Goal: Information Seeking & Learning: Find specific fact

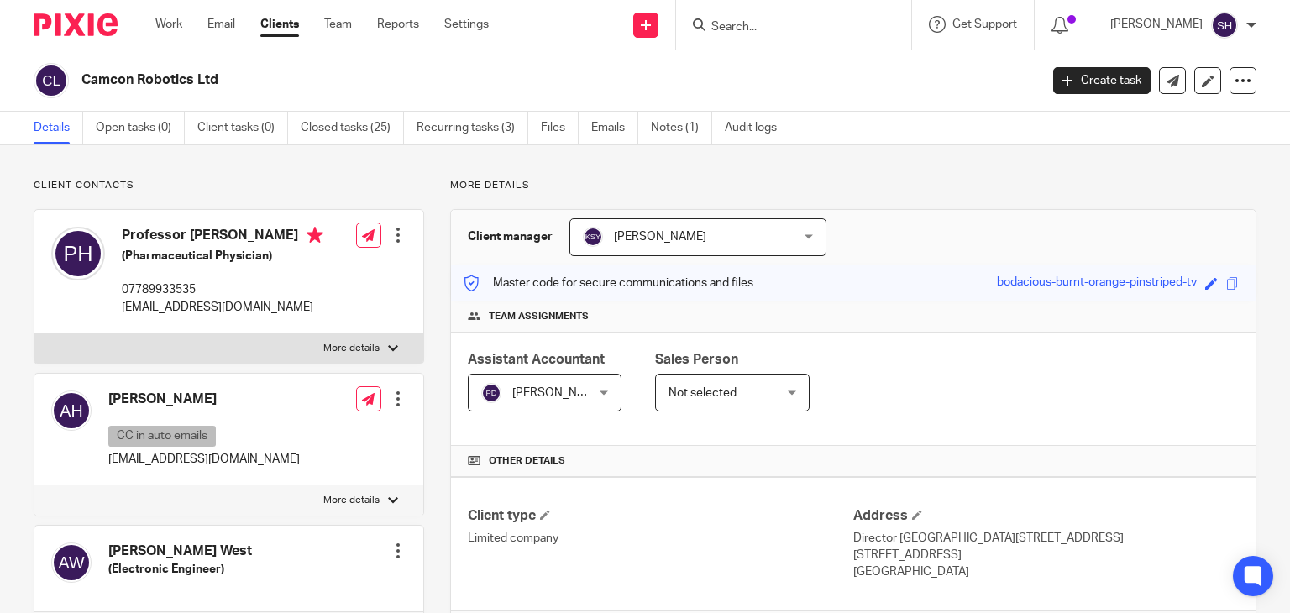
click at [763, 26] on input "Search" at bounding box center [784, 27] width 151 height 15
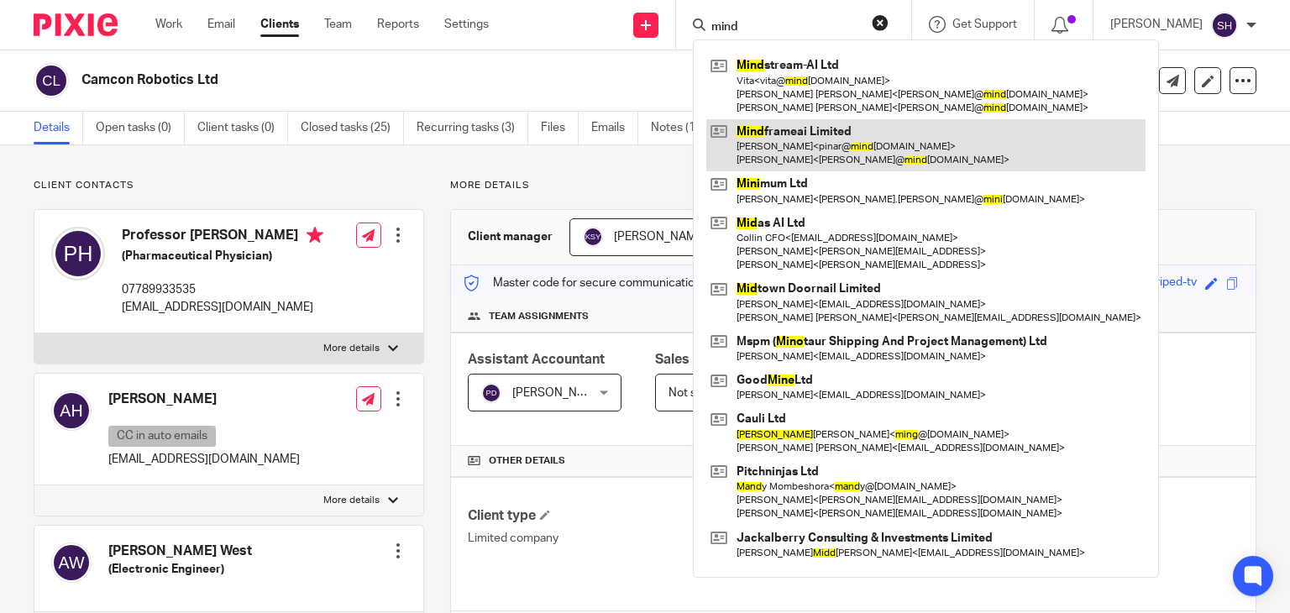
type input "mind"
click at [848, 147] on link at bounding box center [925, 145] width 439 height 52
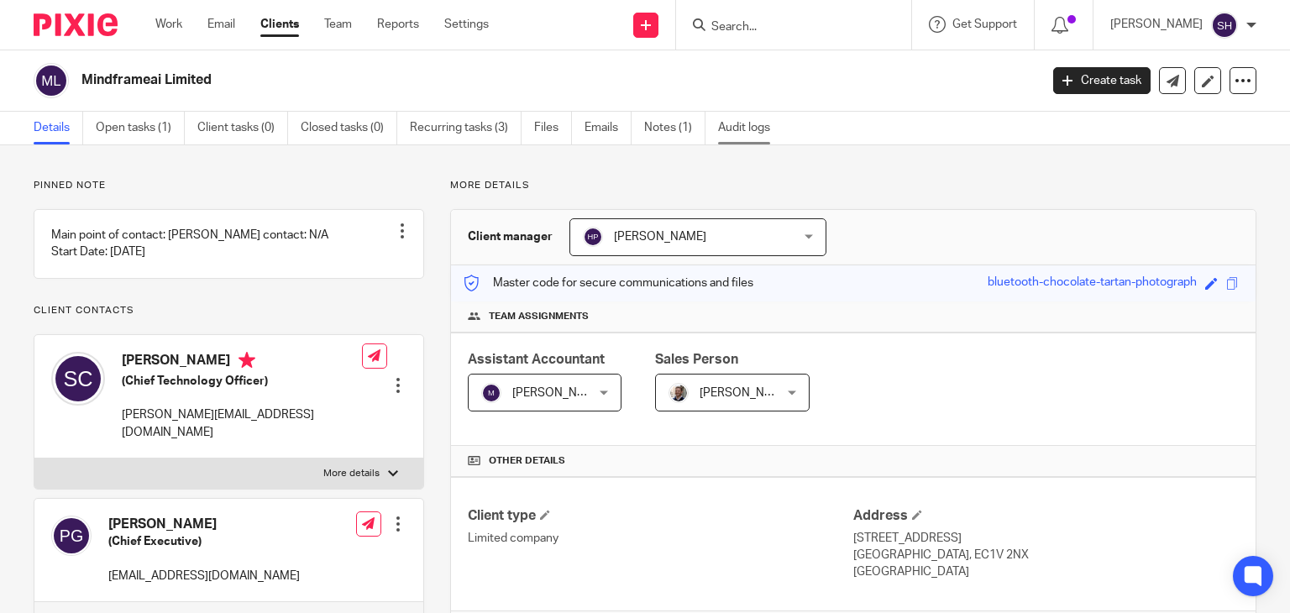
drag, startPoint x: 646, startPoint y: 118, endPoint x: 780, endPoint y: 136, distance: 135.5
click at [646, 118] on link "Notes (1)" at bounding box center [674, 128] width 61 height 33
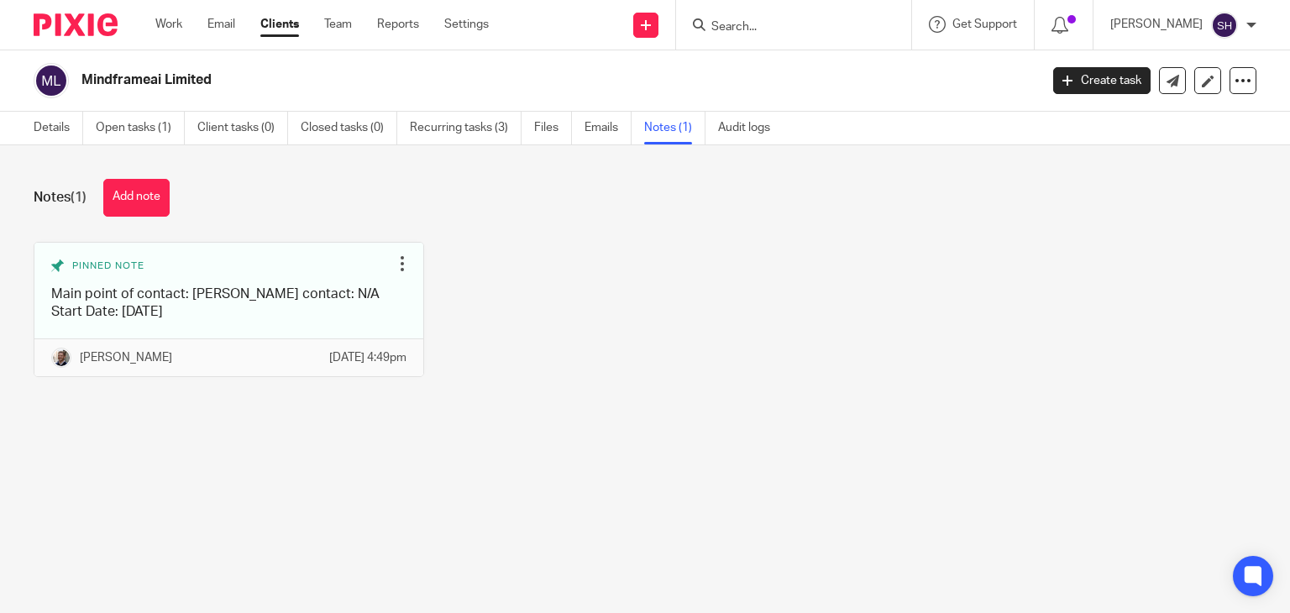
drag, startPoint x: 741, startPoint y: 357, endPoint x: 786, endPoint y: 306, distance: 68.4
click at [786, 306] on div "Pinned note Main point of contact: [PERSON_NAME] contact: N/A Start Date: [DATE…" at bounding box center [632, 322] width 1248 height 160
drag, startPoint x: 151, startPoint y: 201, endPoint x: 213, endPoint y: 203, distance: 62.2
click at [151, 201] on button "Add note" at bounding box center [136, 198] width 66 height 38
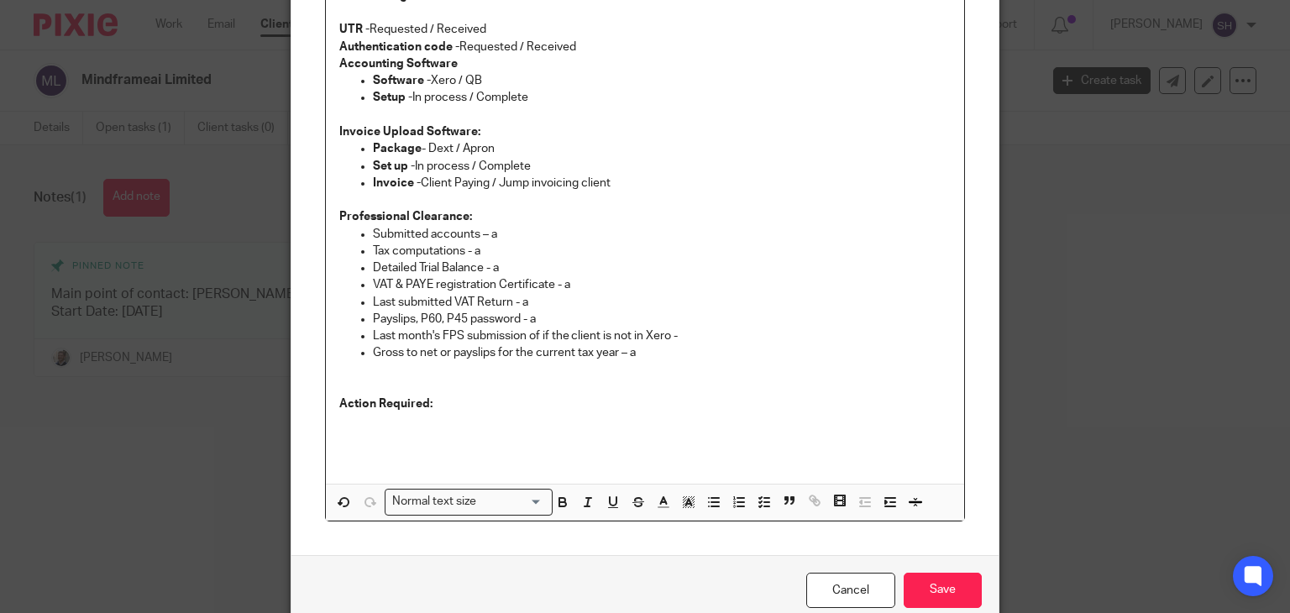
scroll to position [209, 0]
click at [491, 32] on p "UTR - Requested / Received" at bounding box center [645, 26] width 612 height 17
click at [590, 48] on p "Authentication code - Requested / Received" at bounding box center [645, 44] width 612 height 17
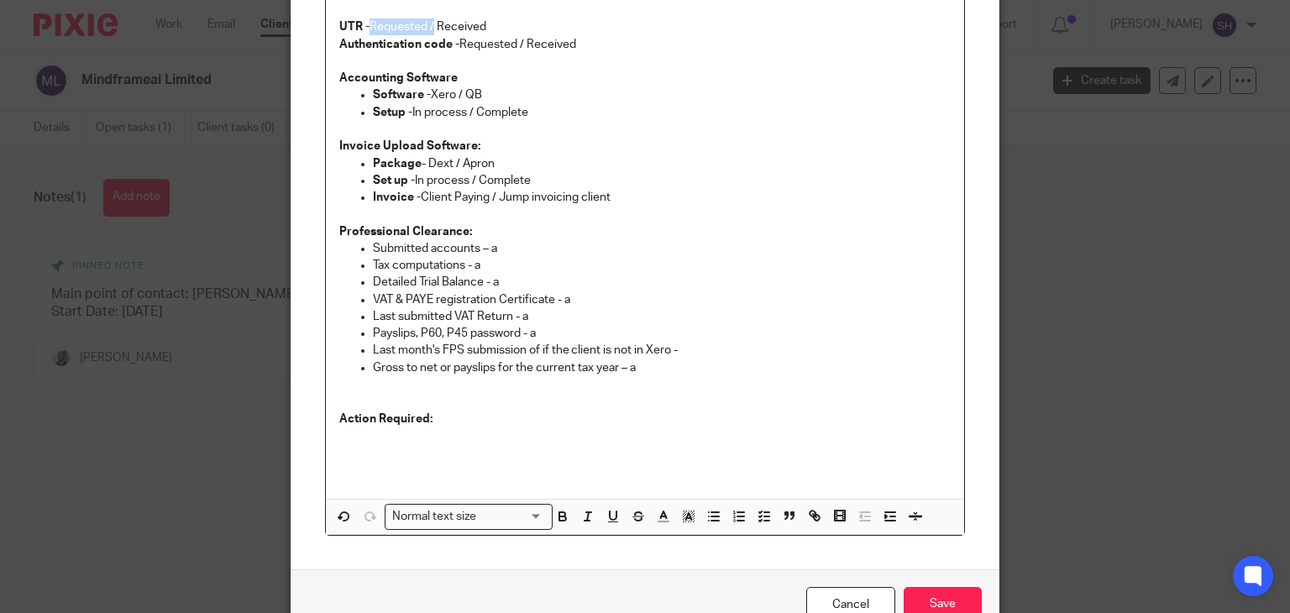
drag, startPoint x: 365, startPoint y: 24, endPoint x: 429, endPoint y: 31, distance: 64.2
click at [429, 31] on p "UTR - Requested / Received" at bounding box center [645, 26] width 612 height 17
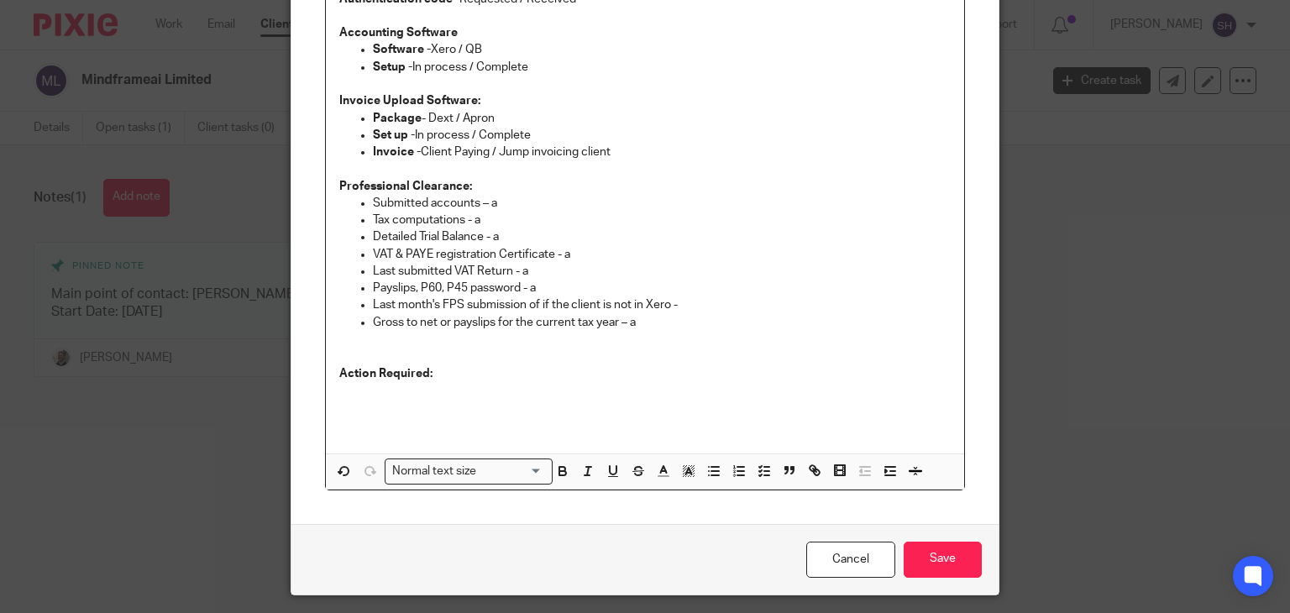
scroll to position [302, 0]
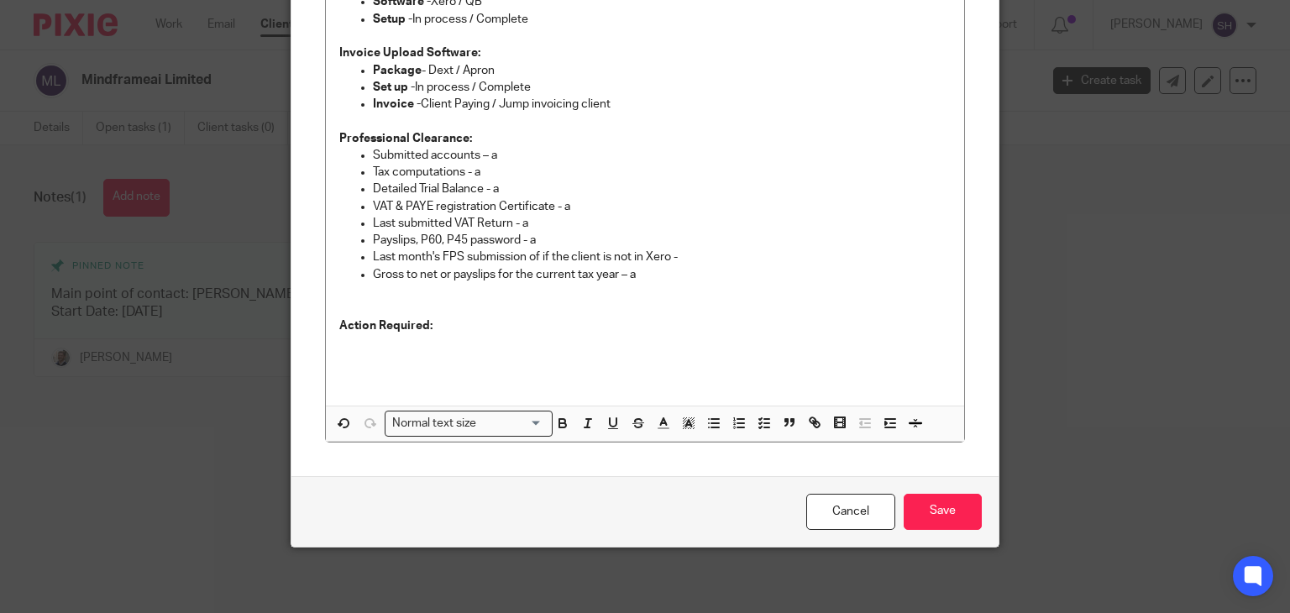
drag, startPoint x: 944, startPoint y: 525, endPoint x: 976, endPoint y: 504, distance: 38.9
click at [949, 525] on input "Save" at bounding box center [942, 512] width 78 height 36
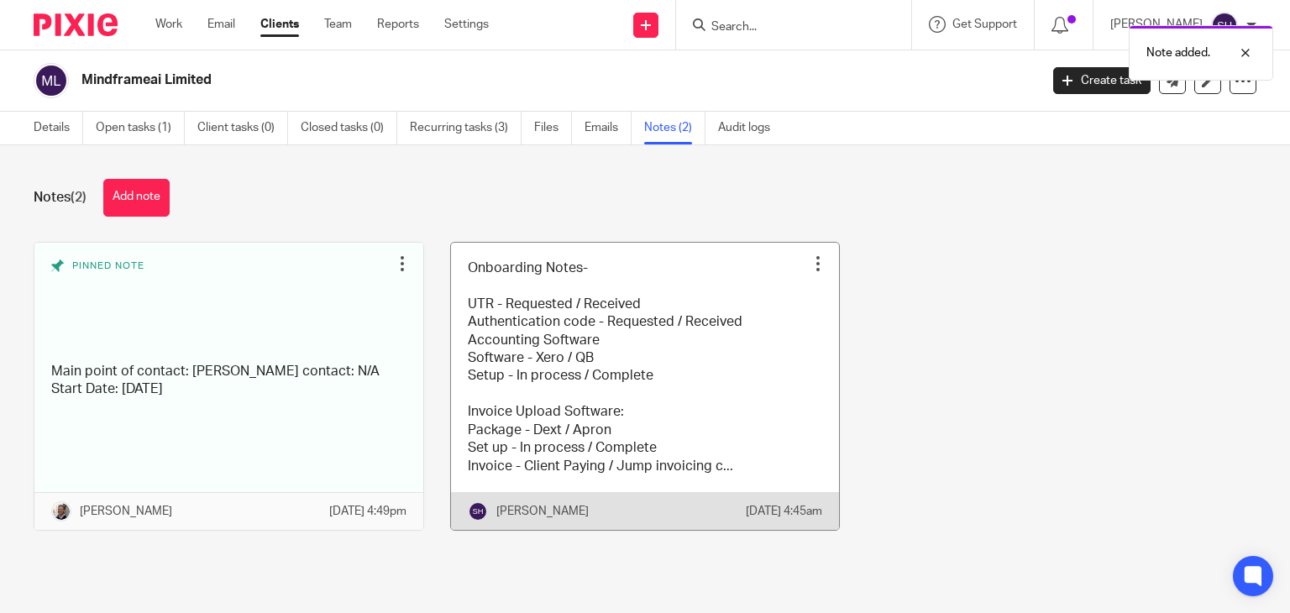
drag, startPoint x: 601, startPoint y: 340, endPoint x: 734, endPoint y: 318, distance: 134.4
click at [602, 338] on link at bounding box center [645, 386] width 389 height 287
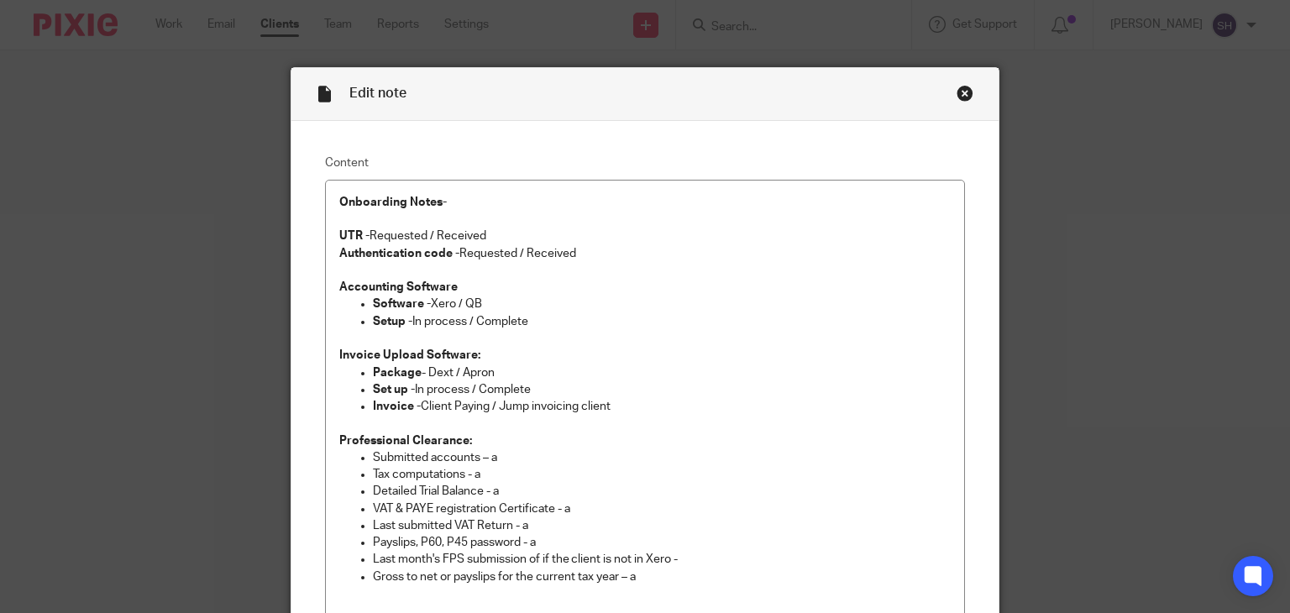
click at [961, 98] on div "Close this dialog window" at bounding box center [964, 93] width 17 height 17
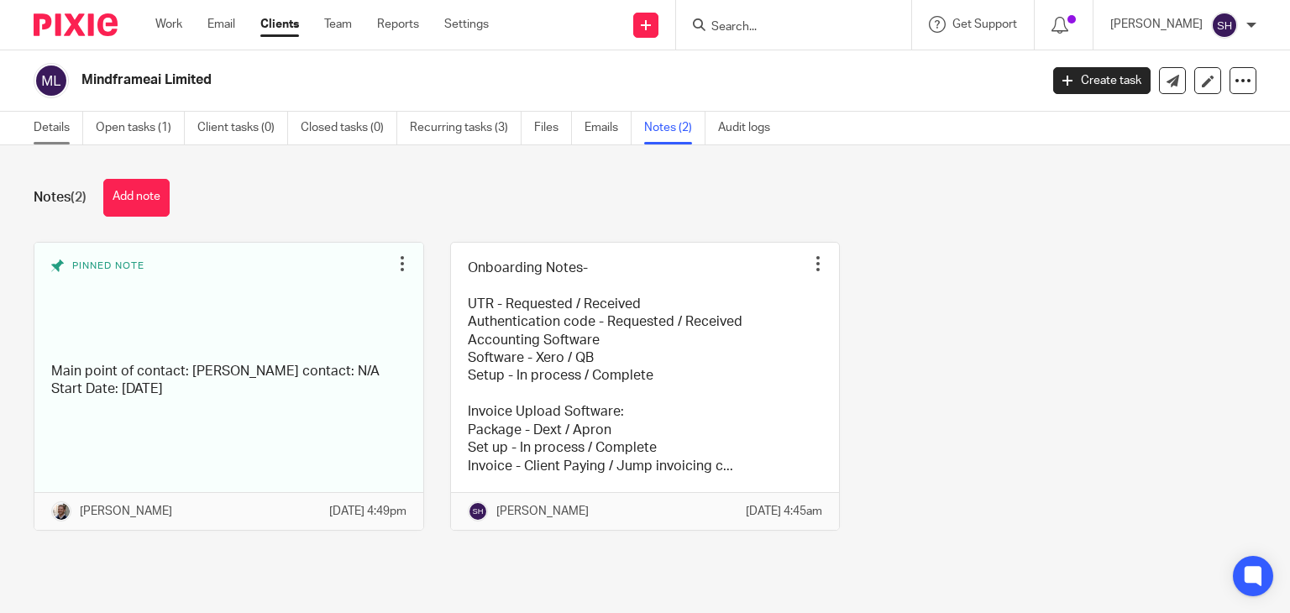
click at [47, 128] on link "Details" at bounding box center [59, 128] width 50 height 33
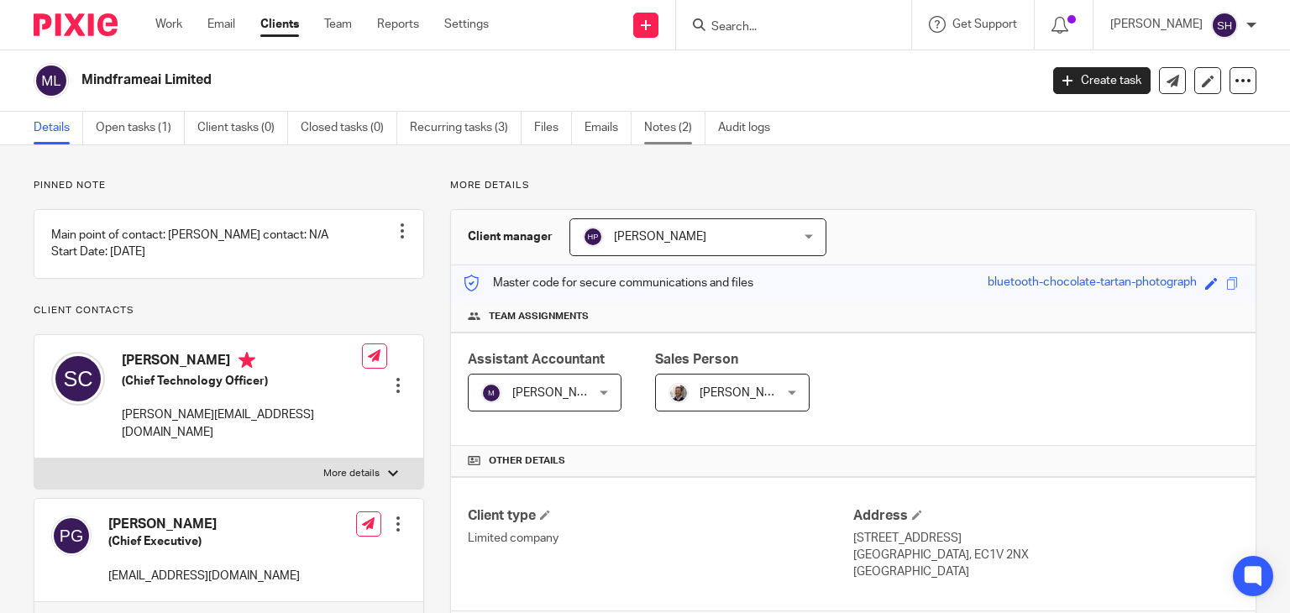
click at [685, 119] on link "Notes (2)" at bounding box center [674, 128] width 61 height 33
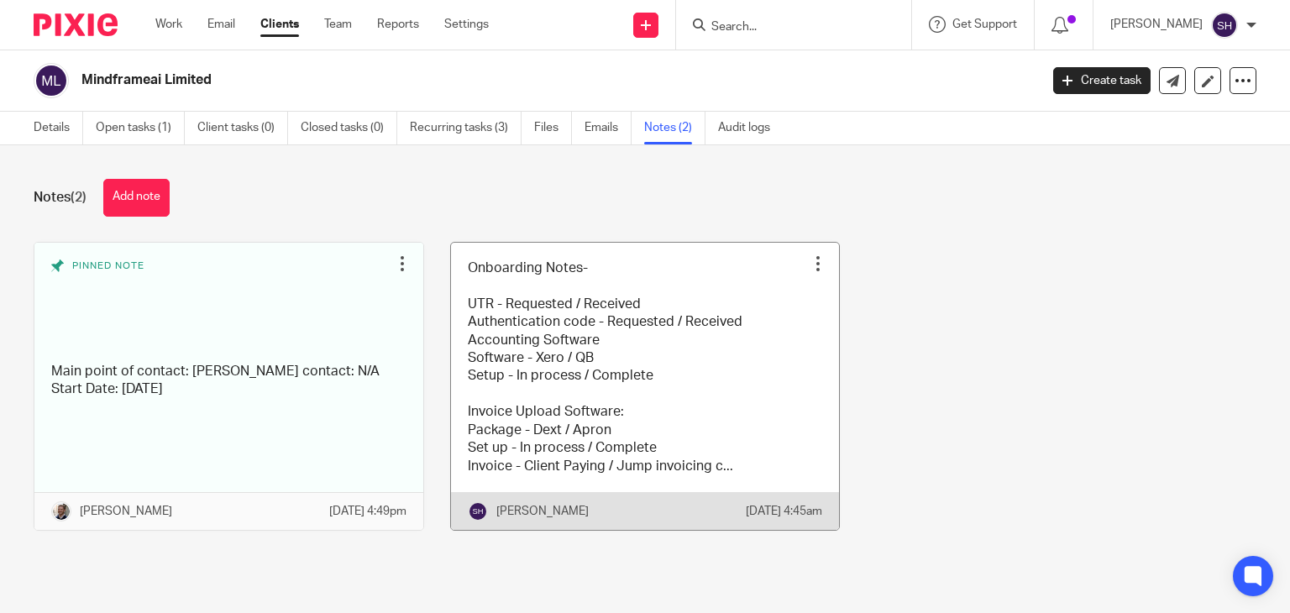
click at [538, 317] on link at bounding box center [645, 386] width 389 height 287
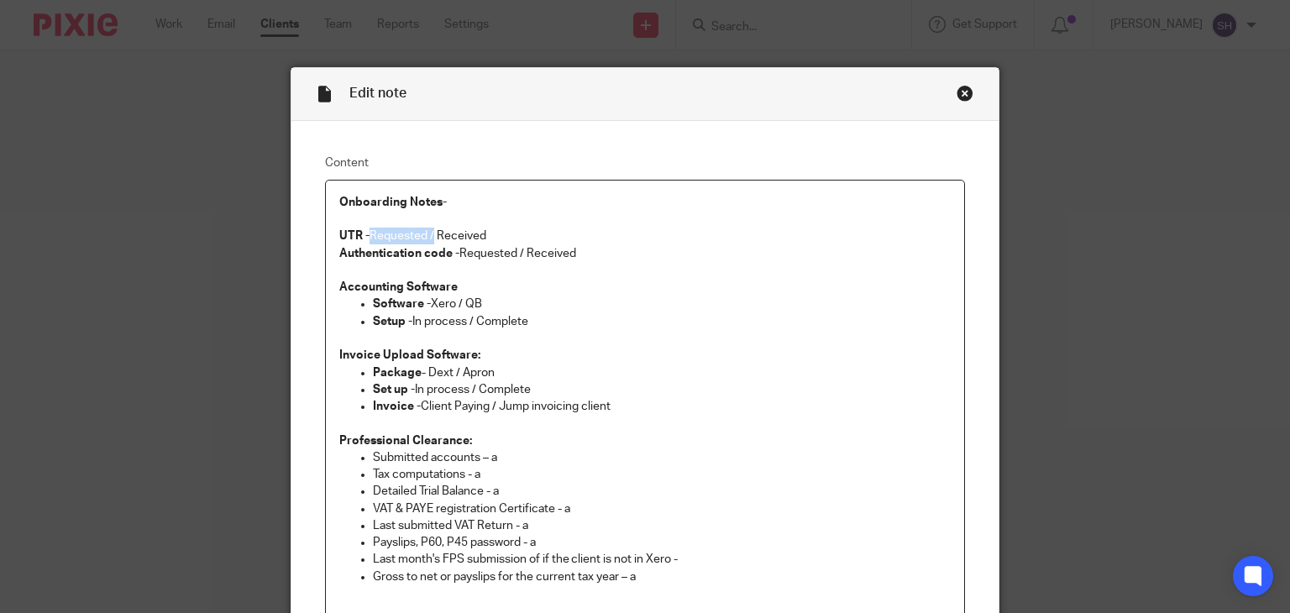
drag, startPoint x: 365, startPoint y: 238, endPoint x: 429, endPoint y: 234, distance: 63.9
click at [429, 234] on p "UTR - Requested / Received" at bounding box center [645, 236] width 612 height 17
drag, startPoint x: 454, startPoint y: 251, endPoint x: 519, endPoint y: 257, distance: 64.9
click at [519, 257] on p "Authentication code - Requested / Received" at bounding box center [645, 253] width 612 height 17
click at [553, 320] on p "Setup - In process / Complete" at bounding box center [662, 321] width 578 height 17
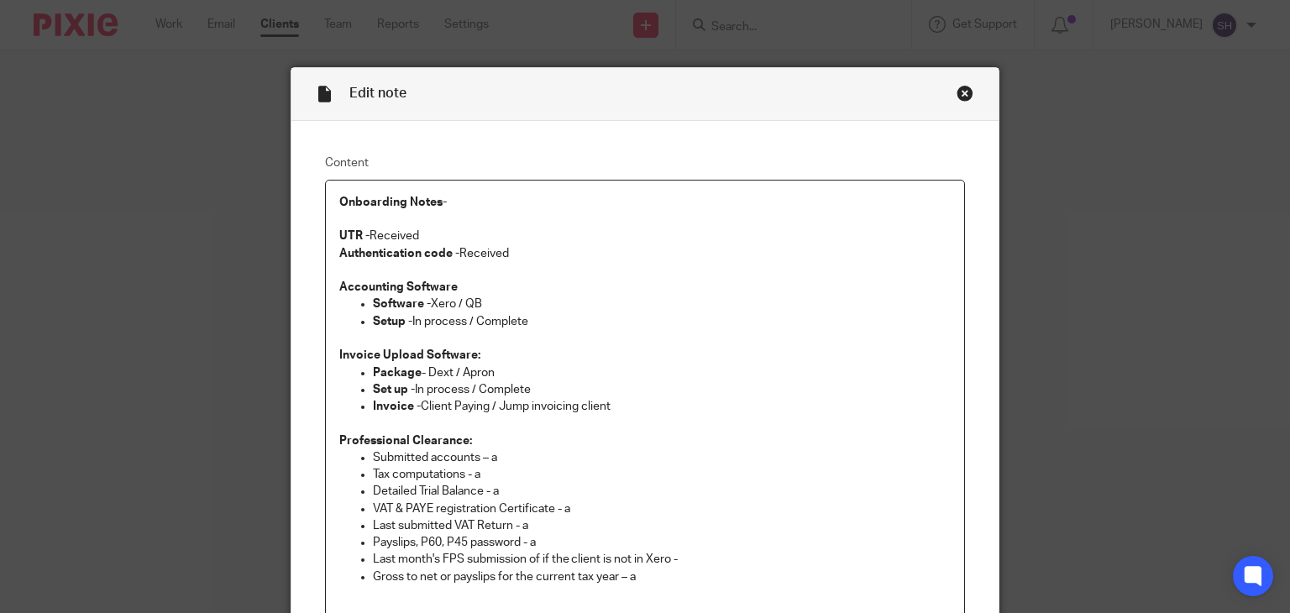
drag, startPoint x: 634, startPoint y: 380, endPoint x: 672, endPoint y: 382, distance: 37.8
click at [646, 381] on p "Set up - In process / Complete" at bounding box center [662, 389] width 578 height 17
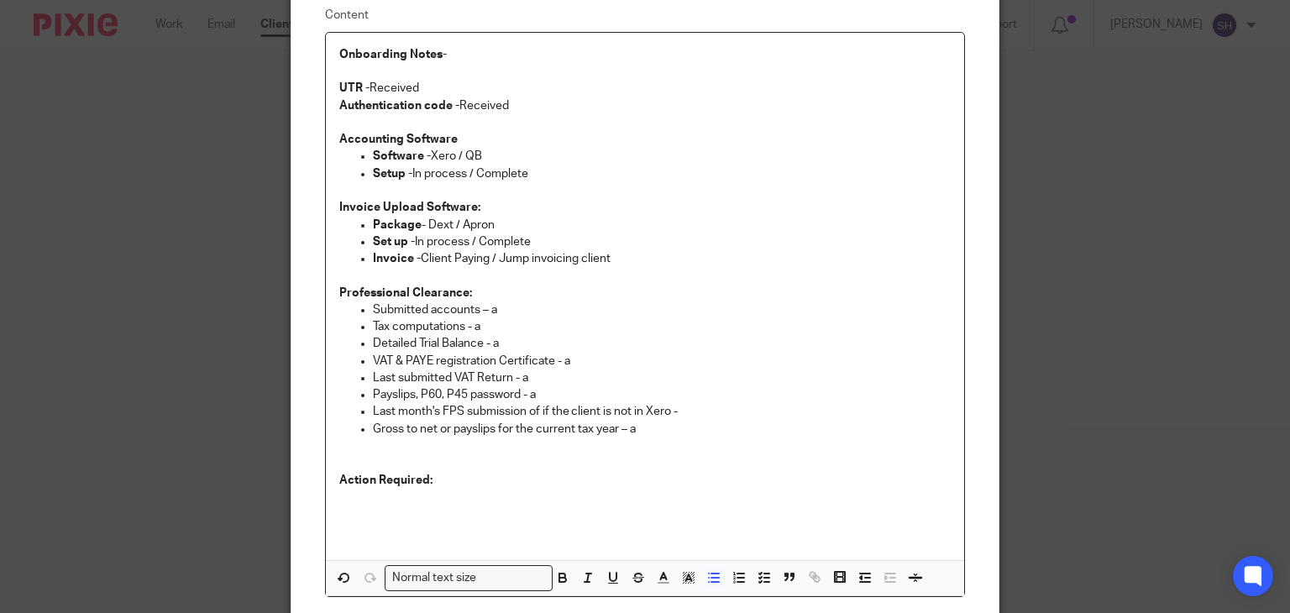
scroll to position [168, 0]
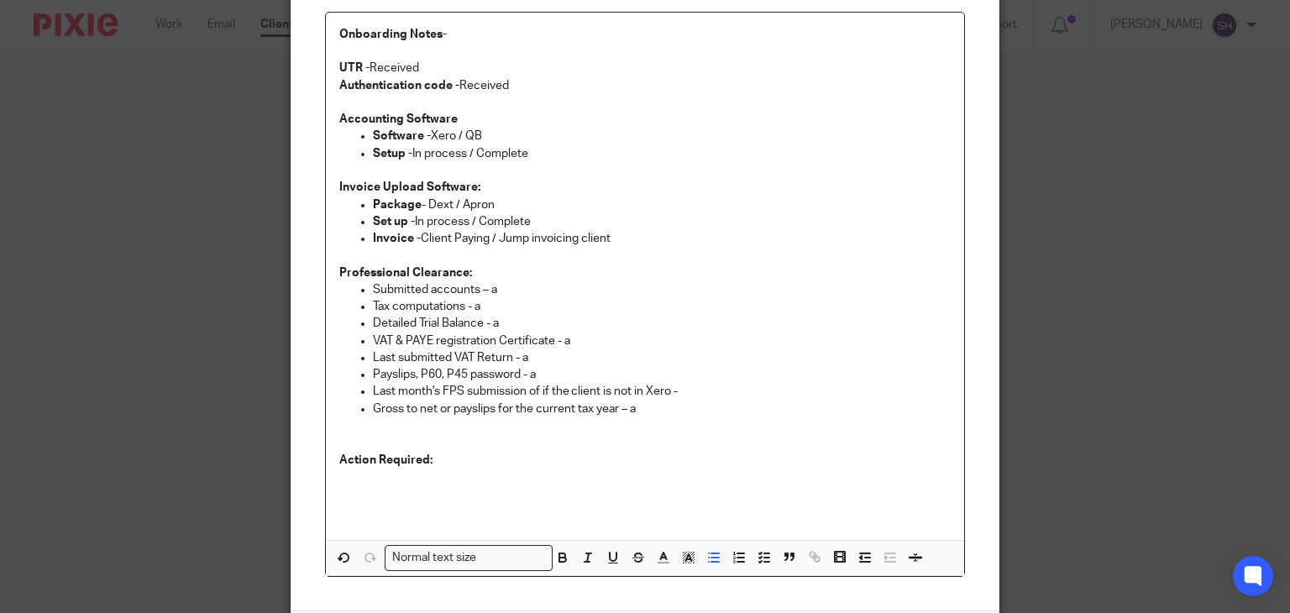
drag, startPoint x: 464, startPoint y: 171, endPoint x: 500, endPoint y: 170, distance: 36.1
click at [472, 172] on p at bounding box center [645, 170] width 612 height 17
drag, startPoint x: 618, startPoint y: 190, endPoint x: 604, endPoint y: 237, distance: 49.1
click at [617, 202] on div "Onboarding Notes-   UTR - Received Authentication code - Received Accounting So…" at bounding box center [645, 276] width 639 height 527
click at [605, 242] on p "Invoice - Client Paying / Jump invoicing client" at bounding box center [662, 238] width 578 height 17
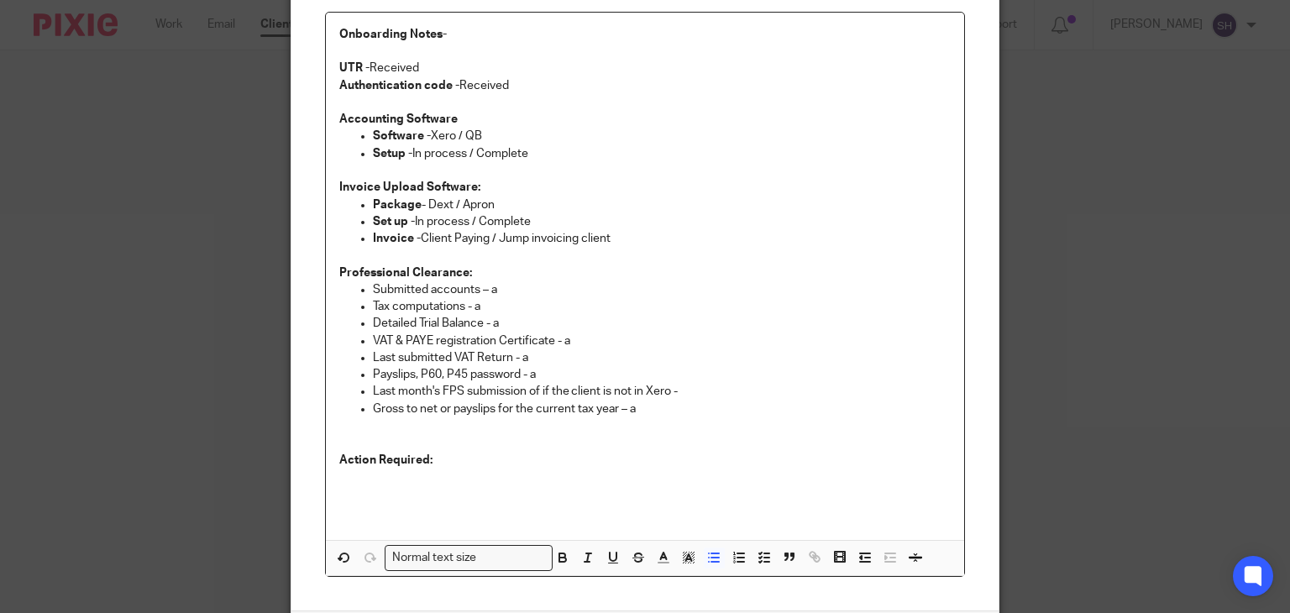
drag, startPoint x: 616, startPoint y: 302, endPoint x: 603, endPoint y: 311, distance: 15.8
click at [616, 303] on p "Tax computations - a" at bounding box center [662, 306] width 578 height 17
click at [593, 364] on p "Last submitted VAT Return - a" at bounding box center [662, 357] width 578 height 17
click at [644, 417] on p at bounding box center [645, 425] width 612 height 17
drag, startPoint x: 485, startPoint y: 131, endPoint x: 493, endPoint y: 140, distance: 11.9
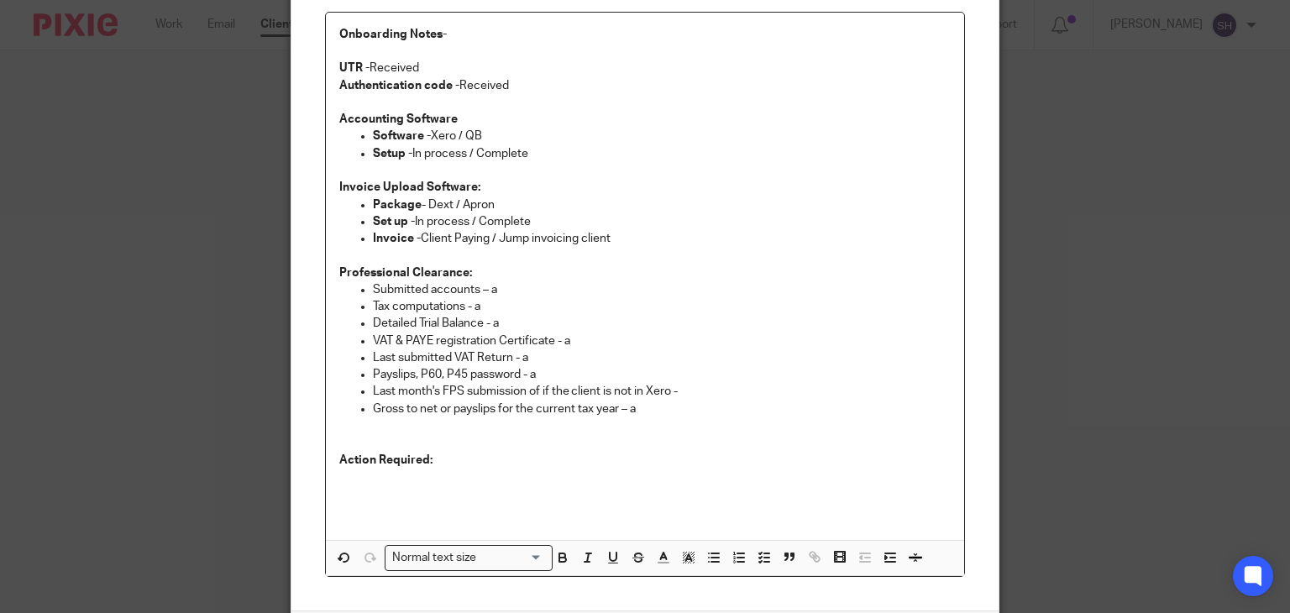
click at [488, 136] on p "Software - Xero / QB" at bounding box center [662, 136] width 578 height 17
click at [517, 157] on p "Setup - In process / Complete" at bounding box center [662, 153] width 578 height 17
click at [529, 154] on p "Setup - In process / Complete" at bounding box center [662, 153] width 578 height 17
click at [489, 135] on p "Software - Xero / QB" at bounding box center [662, 136] width 578 height 17
drag, startPoint x: 545, startPoint y: 150, endPoint x: 506, endPoint y: 149, distance: 38.7
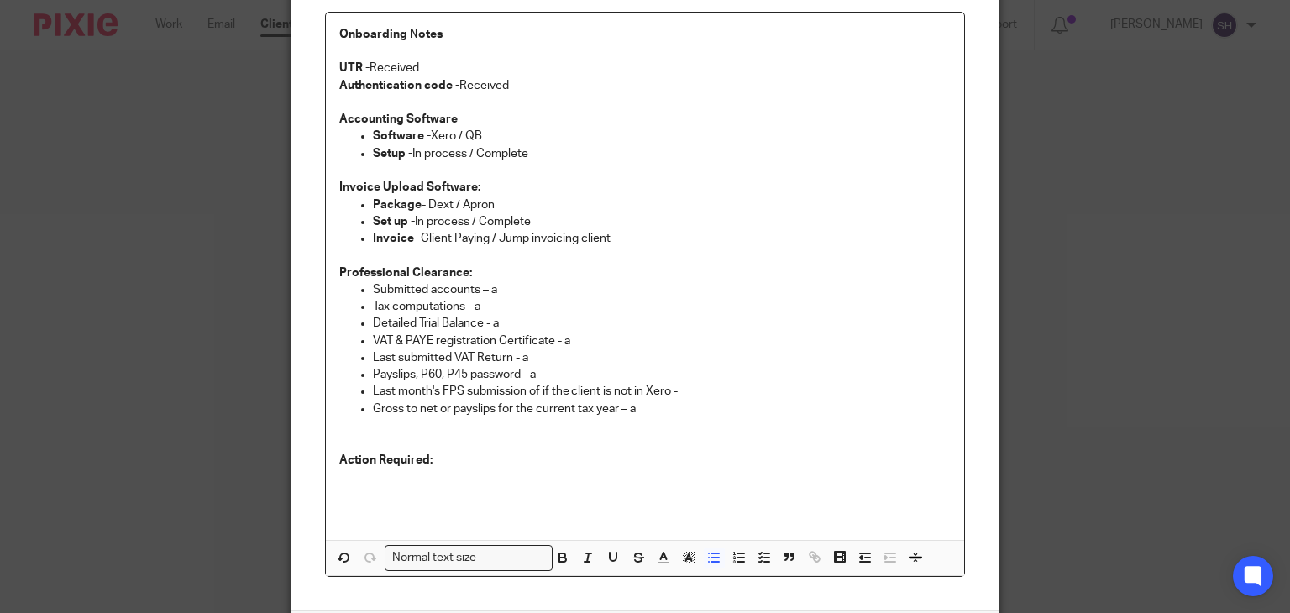
click at [545, 152] on p "Setup - In process / Complete" at bounding box center [662, 153] width 578 height 17
click at [448, 133] on p "Software - Xero / QB" at bounding box center [662, 136] width 578 height 17
drag, startPoint x: 477, startPoint y: 135, endPoint x: 549, endPoint y: 155, distance: 75.0
click at [483, 139] on p "Software - Xero / QB" at bounding box center [662, 136] width 578 height 17
click at [527, 151] on p "Setup - In process / Complete" at bounding box center [662, 153] width 578 height 17
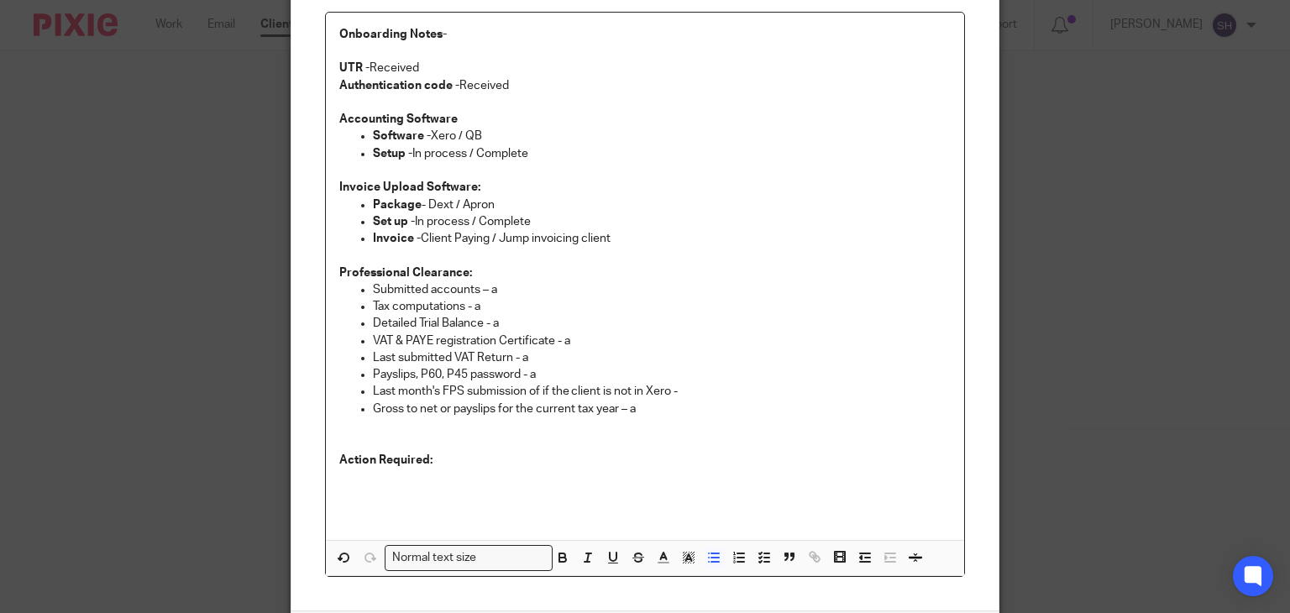
drag, startPoint x: 477, startPoint y: 131, endPoint x: 537, endPoint y: 150, distance: 62.7
click at [482, 133] on p "Software - Xero / QB" at bounding box center [662, 136] width 578 height 17
click at [537, 150] on p "Setup - In process / Complete" at bounding box center [662, 153] width 578 height 17
click at [480, 136] on p "Software - Xero / QB" at bounding box center [662, 136] width 578 height 17
click at [446, 108] on p at bounding box center [645, 102] width 612 height 17
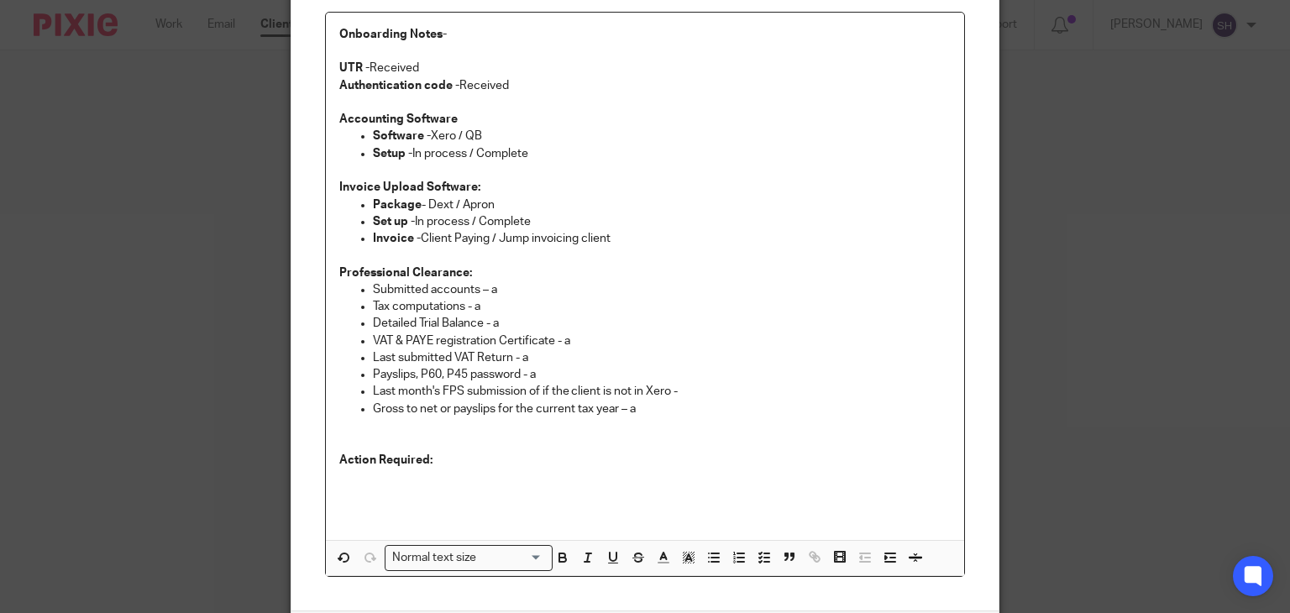
click at [467, 123] on p "Accounting Software" at bounding box center [645, 119] width 612 height 17
click at [484, 128] on p "Software - Xero / QB" at bounding box center [662, 136] width 578 height 17
click at [527, 149] on p "Setup - In process / Complete" at bounding box center [662, 153] width 578 height 17
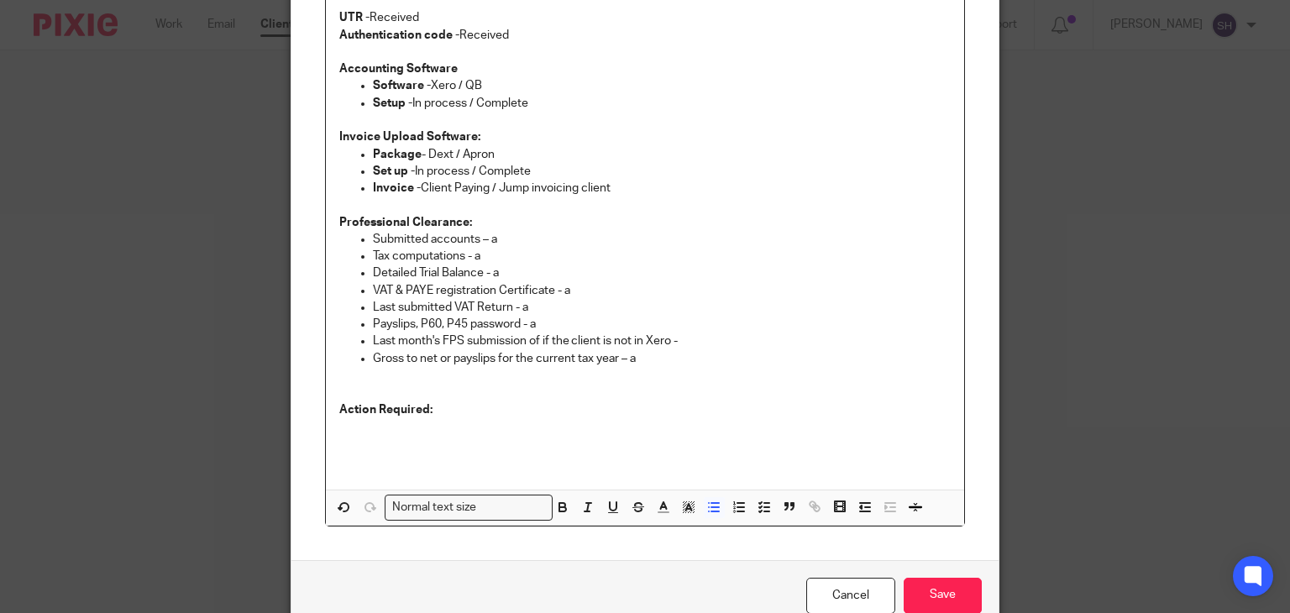
scroll to position [302, 0]
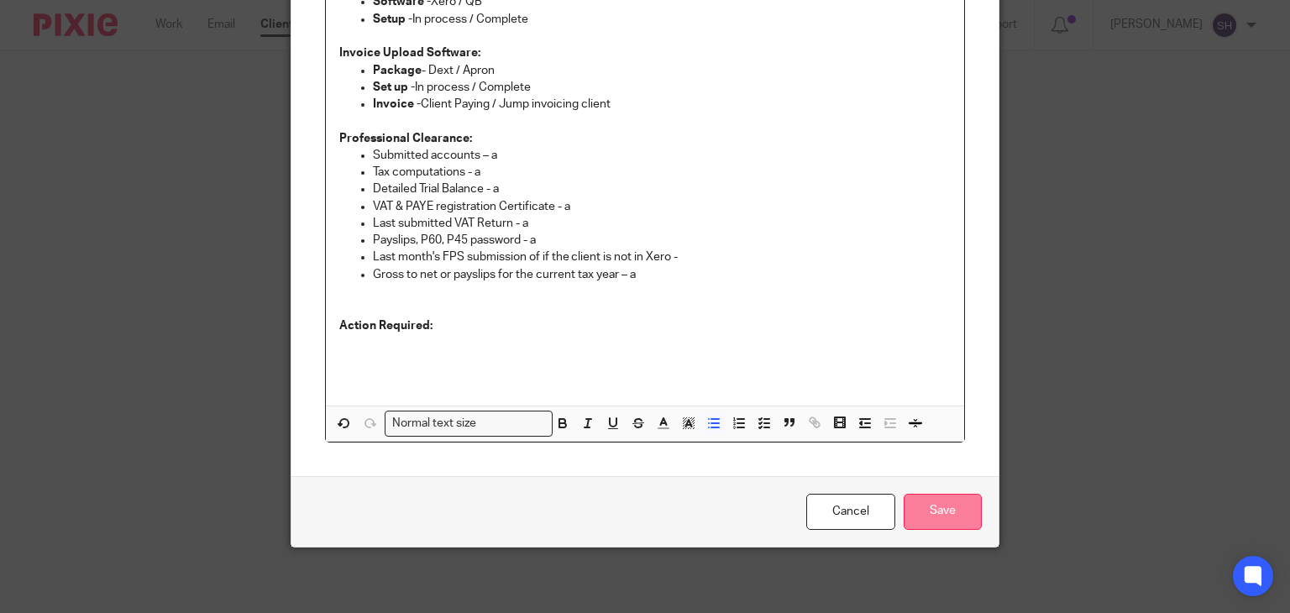
click at [929, 515] on input "Save" at bounding box center [942, 512] width 78 height 36
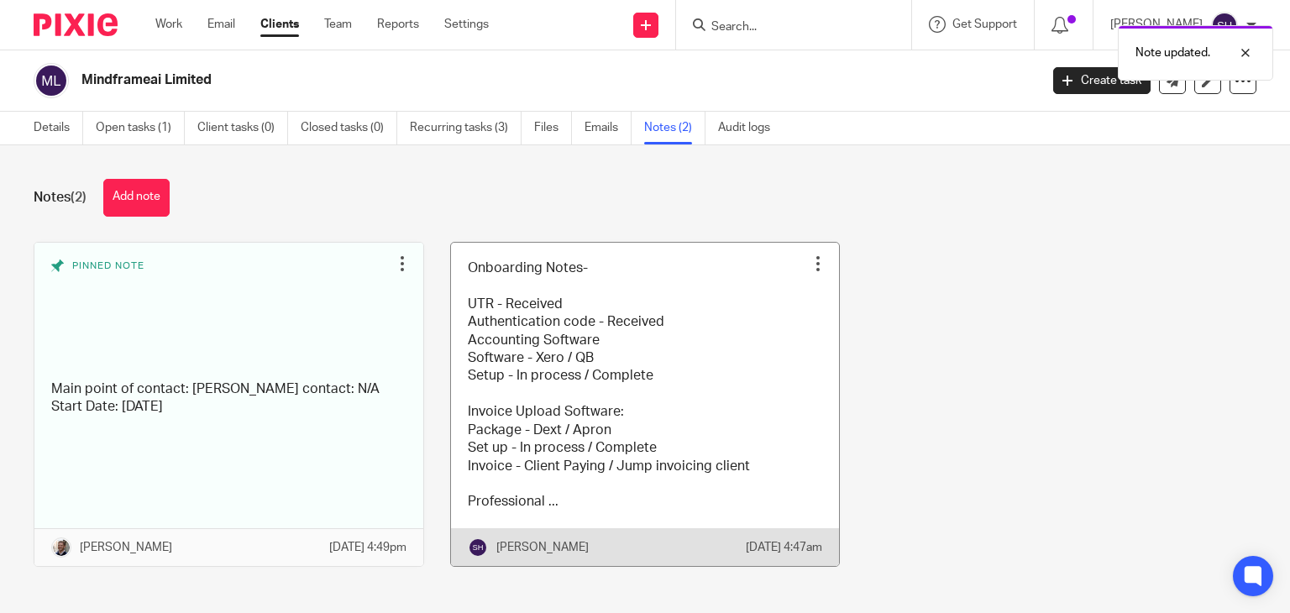
drag, startPoint x: 519, startPoint y: 325, endPoint x: 551, endPoint y: 316, distance: 33.2
click at [521, 324] on link at bounding box center [645, 404] width 389 height 323
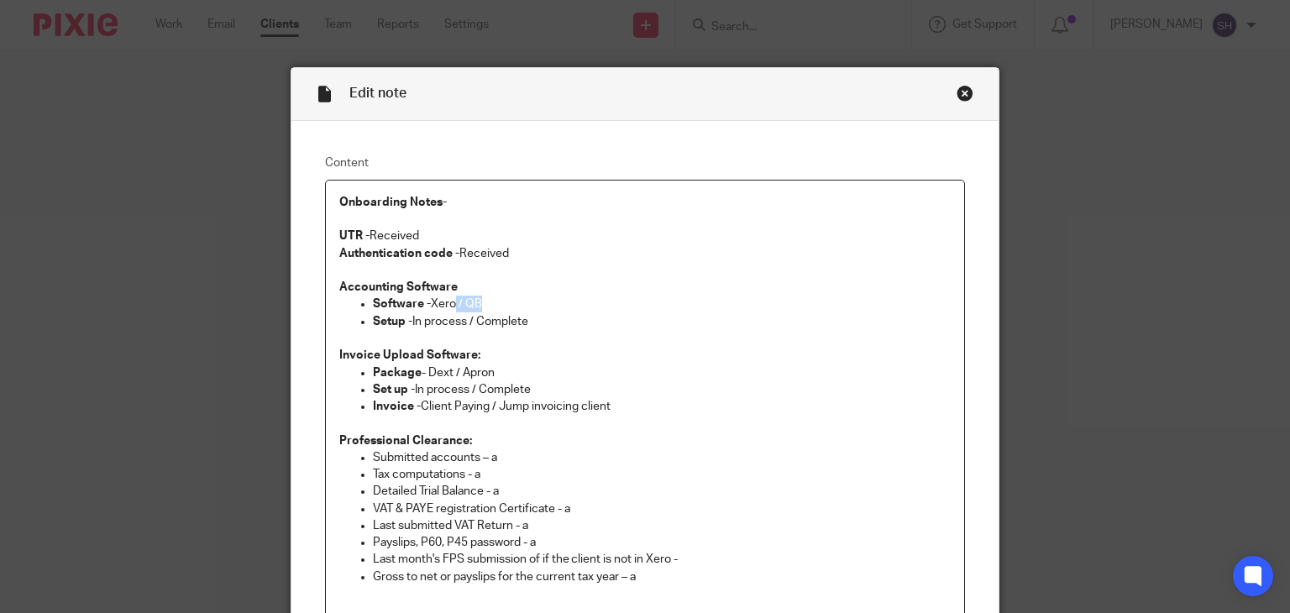
drag, startPoint x: 452, startPoint y: 306, endPoint x: 500, endPoint y: 306, distance: 48.7
click at [500, 306] on p "Software - Xero / QB" at bounding box center [662, 304] width 578 height 17
drag, startPoint x: 421, startPoint y: 372, endPoint x: 456, endPoint y: 371, distance: 34.4
click at [456, 371] on p "Package - Dext / Apron" at bounding box center [662, 372] width 578 height 17
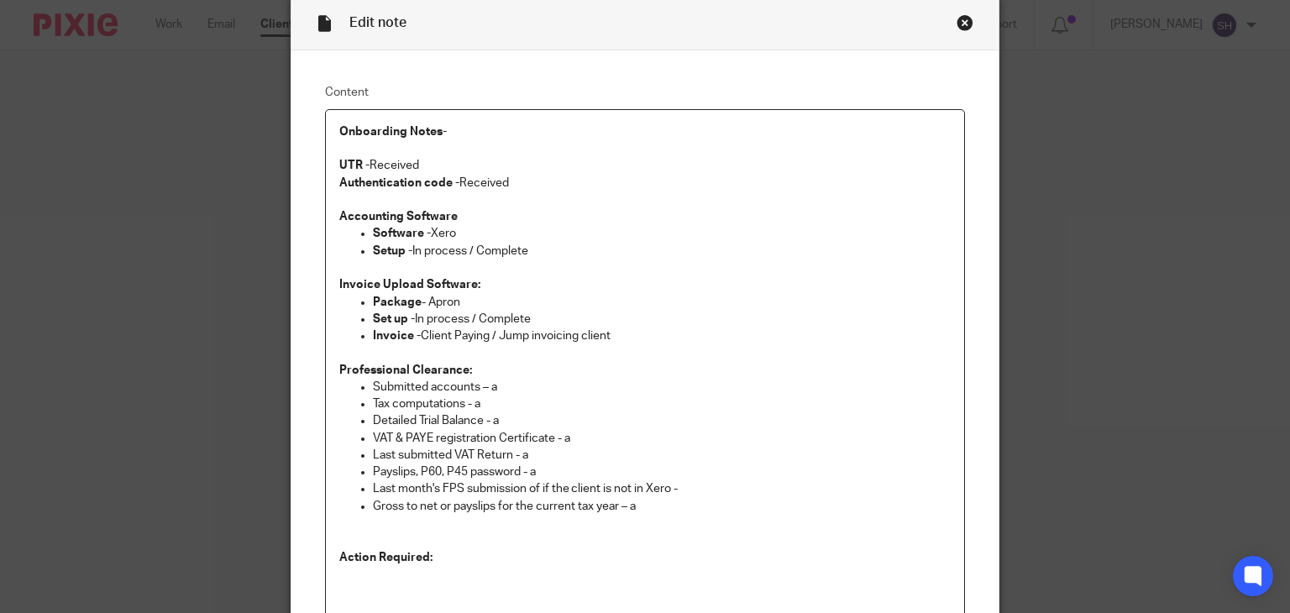
scroll to position [168, 0]
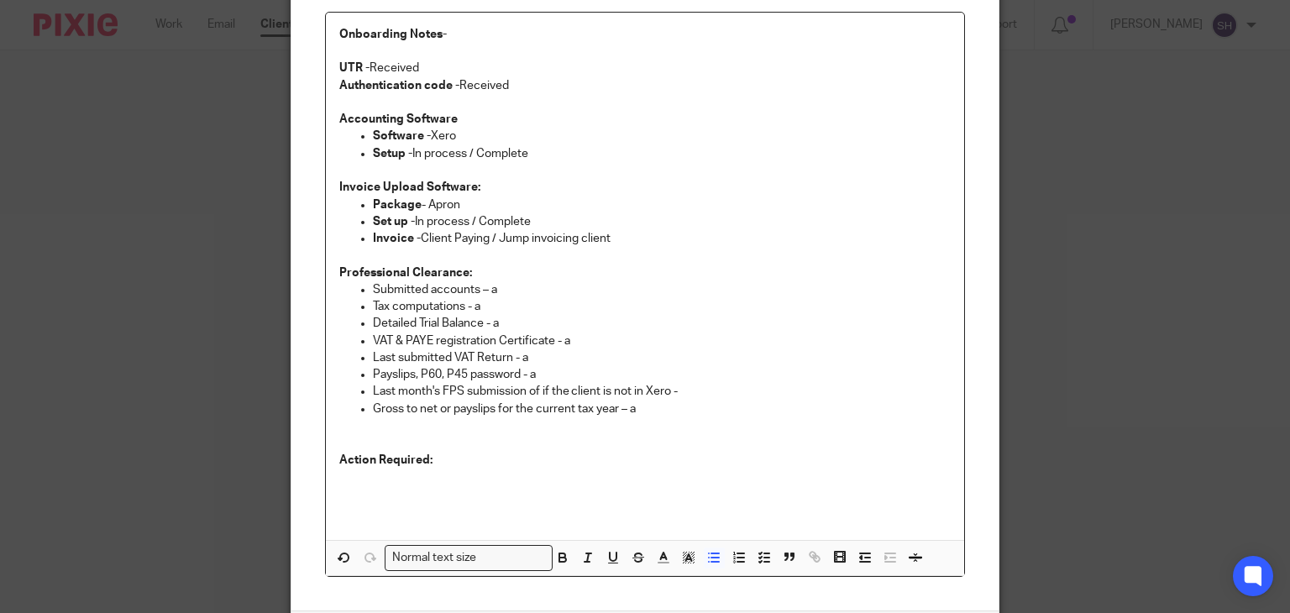
drag, startPoint x: 474, startPoint y: 154, endPoint x: 527, endPoint y: 152, distance: 53.8
click at [477, 154] on p "Setup - In process / Complete" at bounding box center [662, 153] width 578 height 17
click at [539, 150] on p "Setup - In process / Complete" at bounding box center [662, 153] width 578 height 17
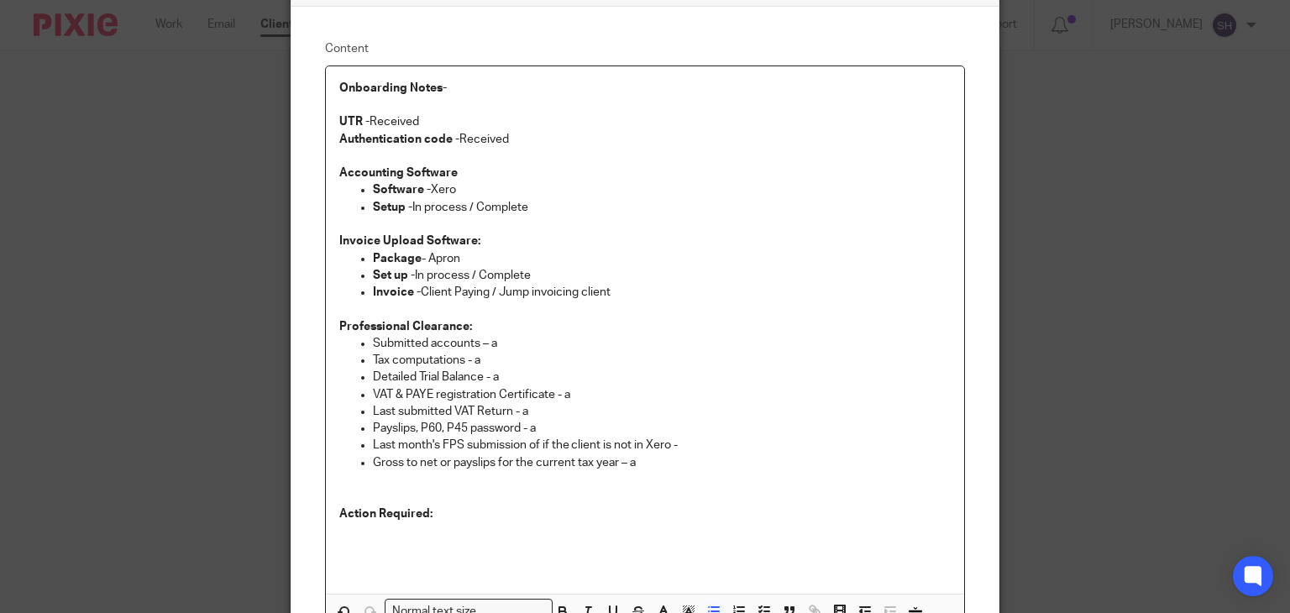
scroll to position [252, 0]
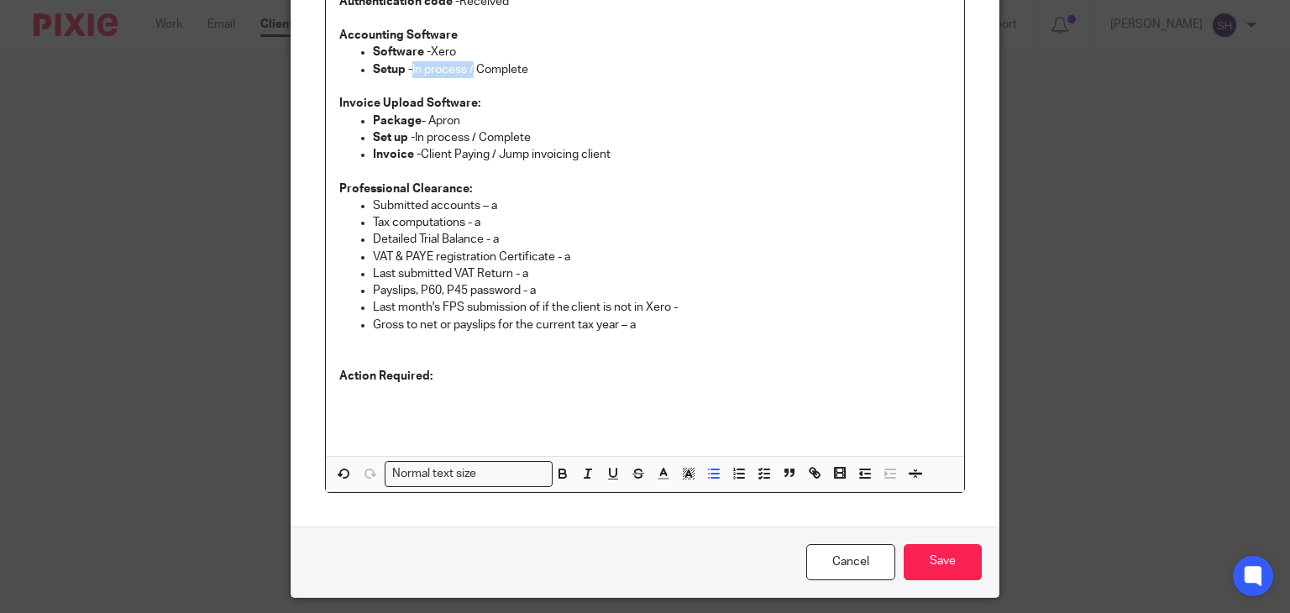
drag, startPoint x: 409, startPoint y: 69, endPoint x: 468, endPoint y: 65, distance: 58.9
click at [468, 65] on p "Setup - In process / Complete" at bounding box center [662, 69] width 578 height 17
click at [417, 136] on p "Set up - In process / Complete" at bounding box center [662, 137] width 578 height 17
drag, startPoint x: 470, startPoint y: 139, endPoint x: 411, endPoint y: 141, distance: 58.8
click at [411, 141] on p "Set up - In process / Complete" at bounding box center [662, 137] width 578 height 17
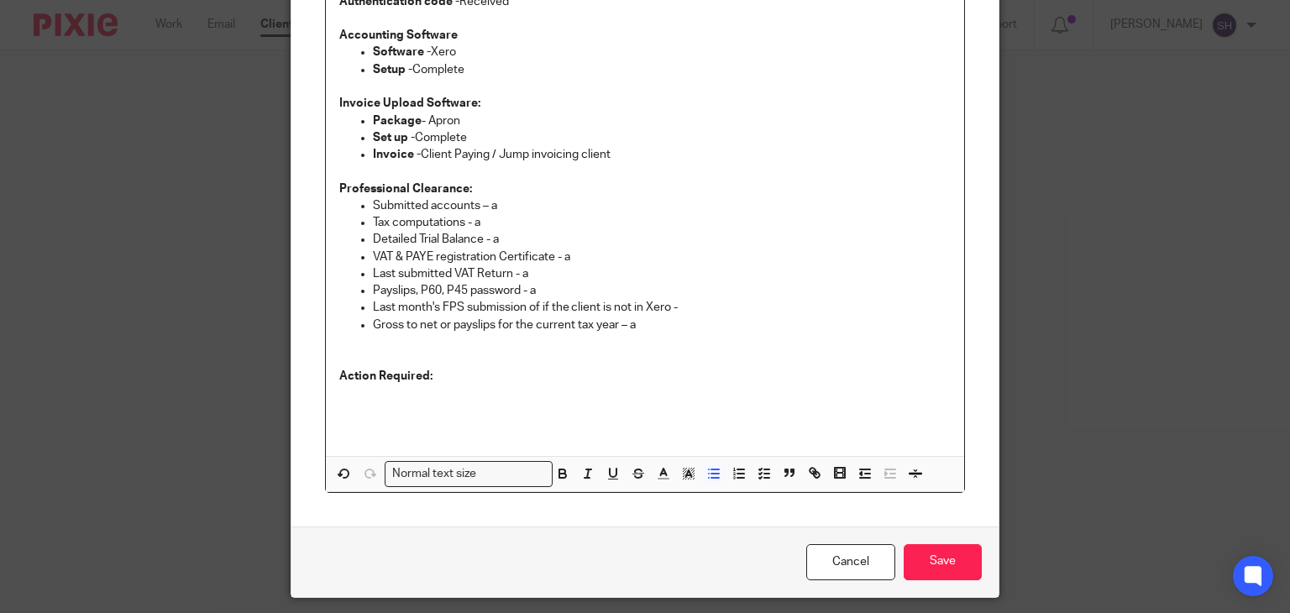
drag, startPoint x: 487, startPoint y: 149, endPoint x: 629, endPoint y: 153, distance: 141.9
click at [629, 153] on p "Invoice - Client Paying / Jump invoicing client" at bounding box center [662, 154] width 578 height 17
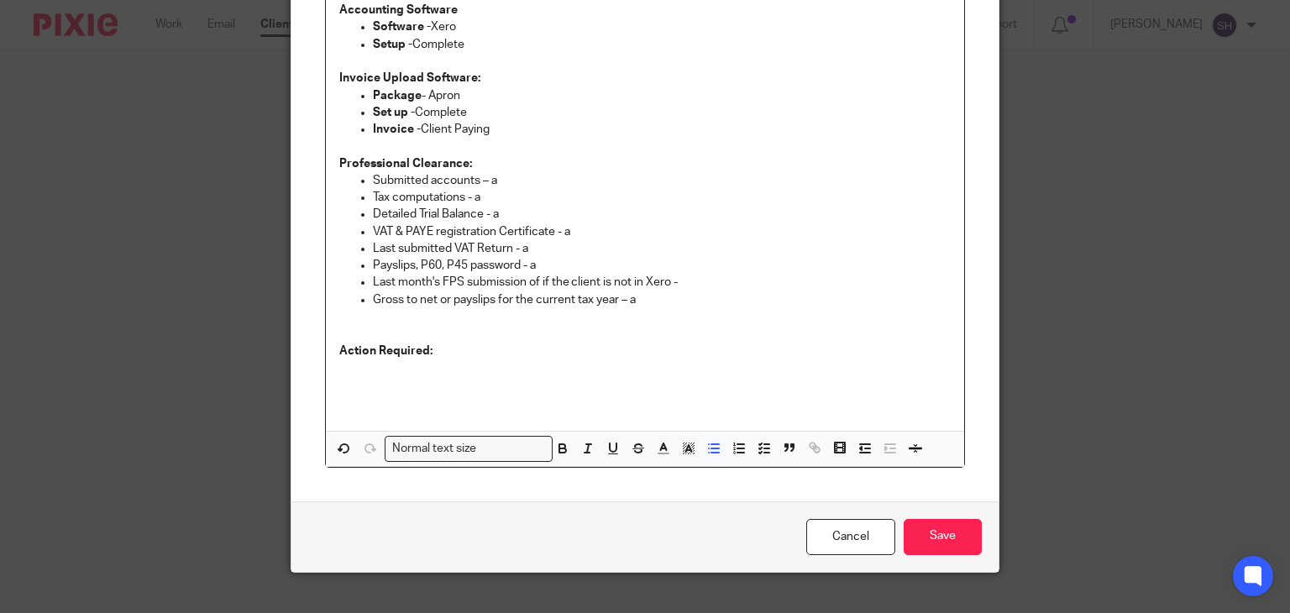
scroll to position [302, 0]
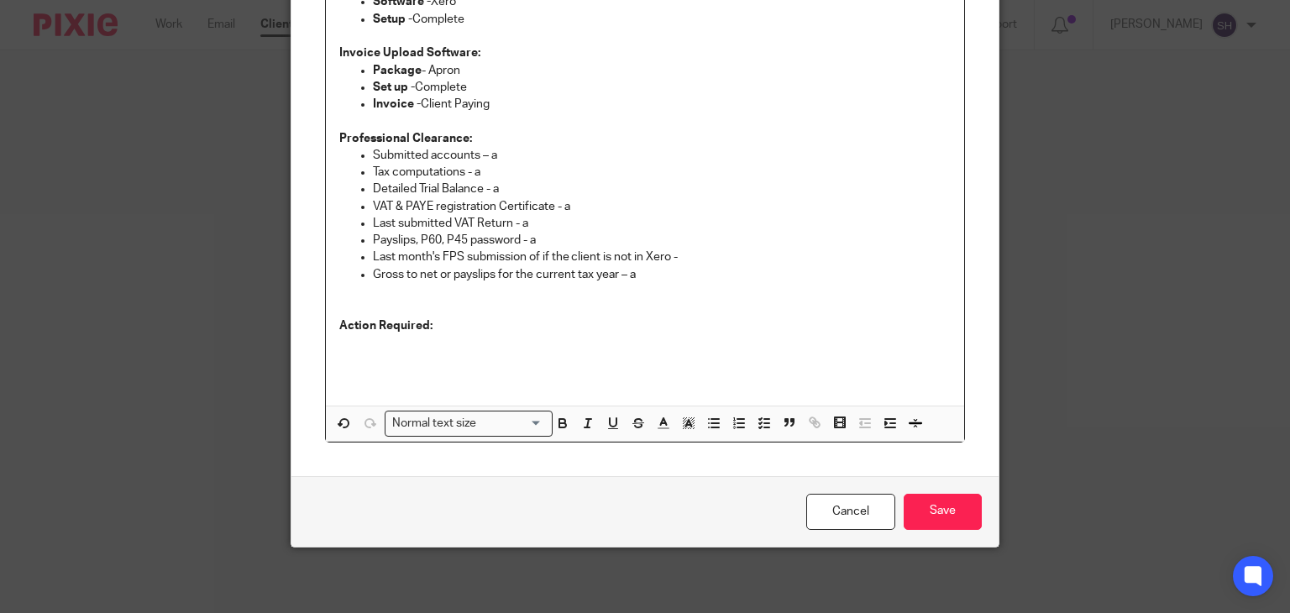
click at [475, 316] on p at bounding box center [645, 308] width 612 height 17
drag, startPoint x: 416, startPoint y: 340, endPoint x: 403, endPoint y: 341, distance: 13.5
click at [416, 340] on p at bounding box center [645, 342] width 612 height 17
click at [950, 506] on input "Save" at bounding box center [942, 512] width 78 height 36
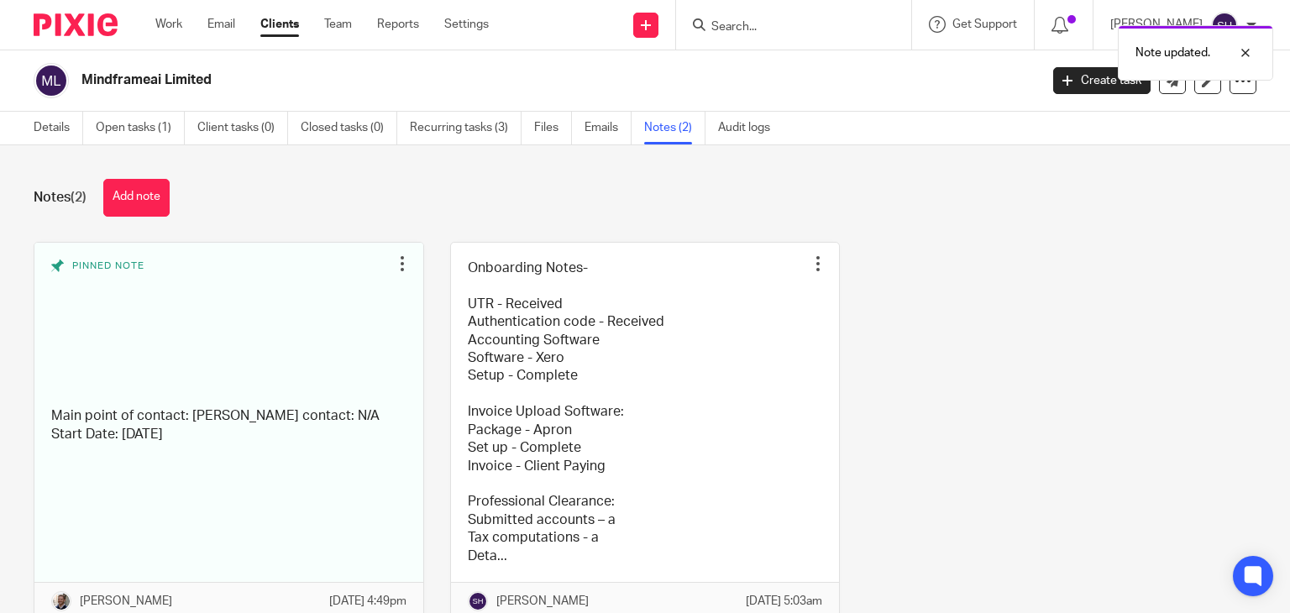
click at [739, 23] on div "Note updated." at bounding box center [959, 49] width 628 height 64
click at [719, 24] on div "Note updated." at bounding box center [959, 49] width 628 height 64
click at [739, 36] on div "Note updated." at bounding box center [959, 49] width 628 height 64
click at [740, 29] on div "Note updated." at bounding box center [959, 49] width 628 height 64
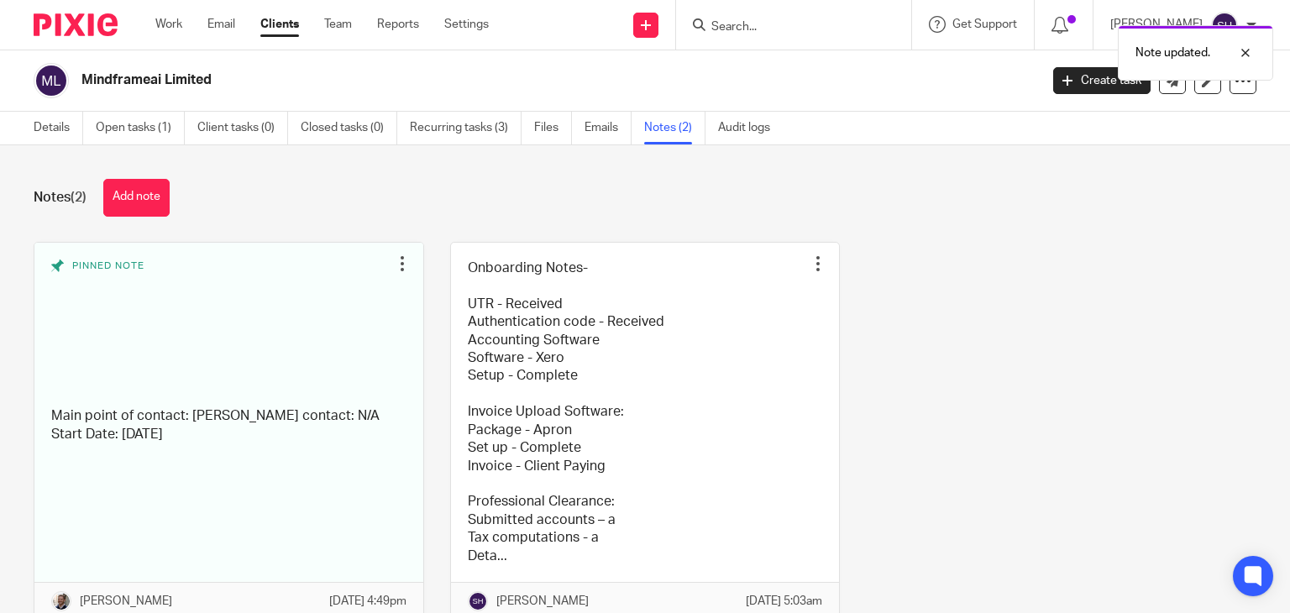
click at [1116, 270] on div "Pinned note Main point of contact: [PERSON_NAME] contact: N/A Start Date: [DATE…" at bounding box center [632, 444] width 1248 height 404
click at [1249, 51] on div at bounding box center [1232, 53] width 45 height 20
drag, startPoint x: 779, startPoint y: 23, endPoint x: 770, endPoint y: 27, distance: 10.1
click at [773, 26] on input "Search" at bounding box center [784, 27] width 151 height 15
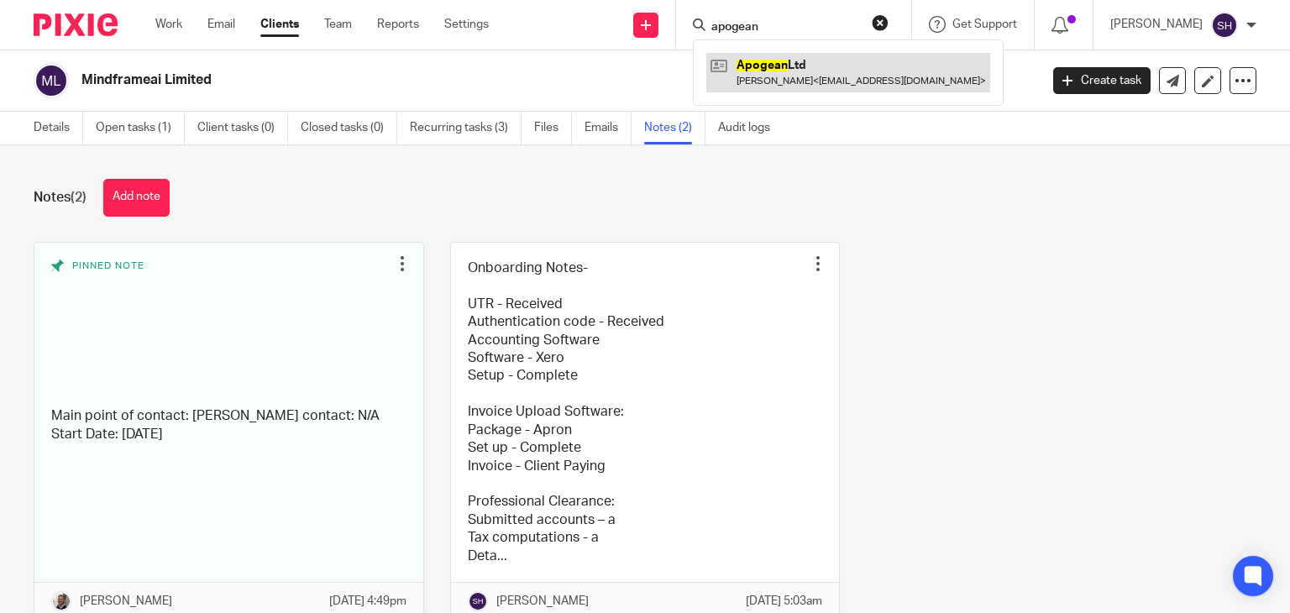
type input "apogean"
click at [746, 68] on link at bounding box center [848, 72] width 284 height 39
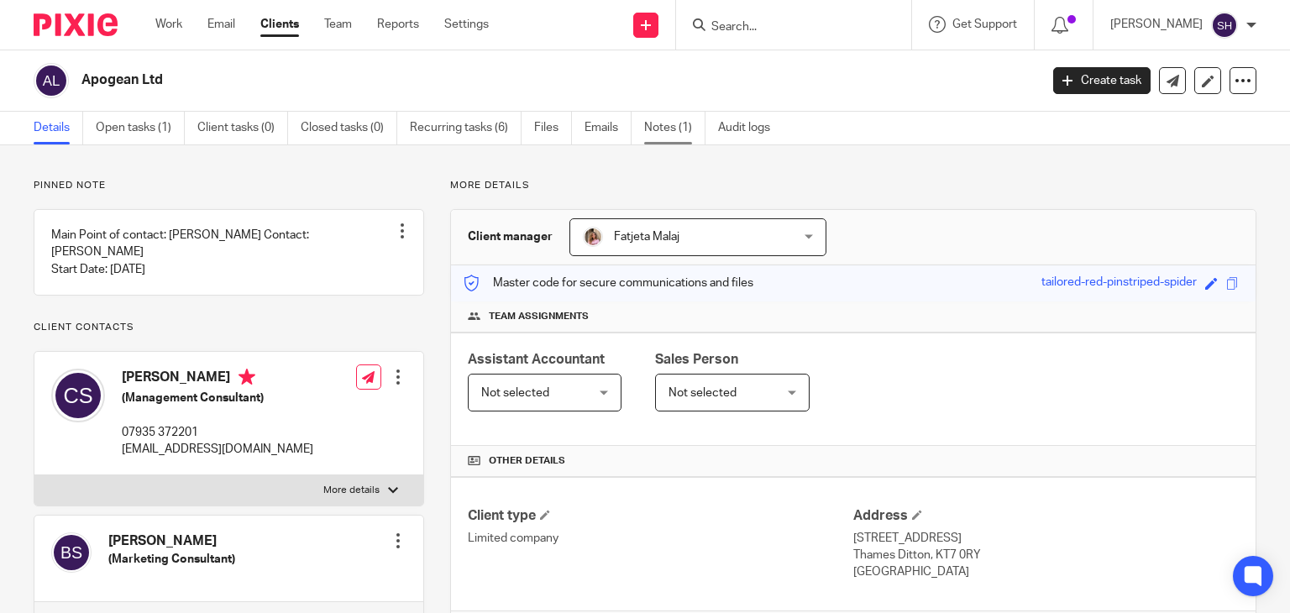
click at [674, 122] on link "Notes (1)" at bounding box center [674, 128] width 61 height 33
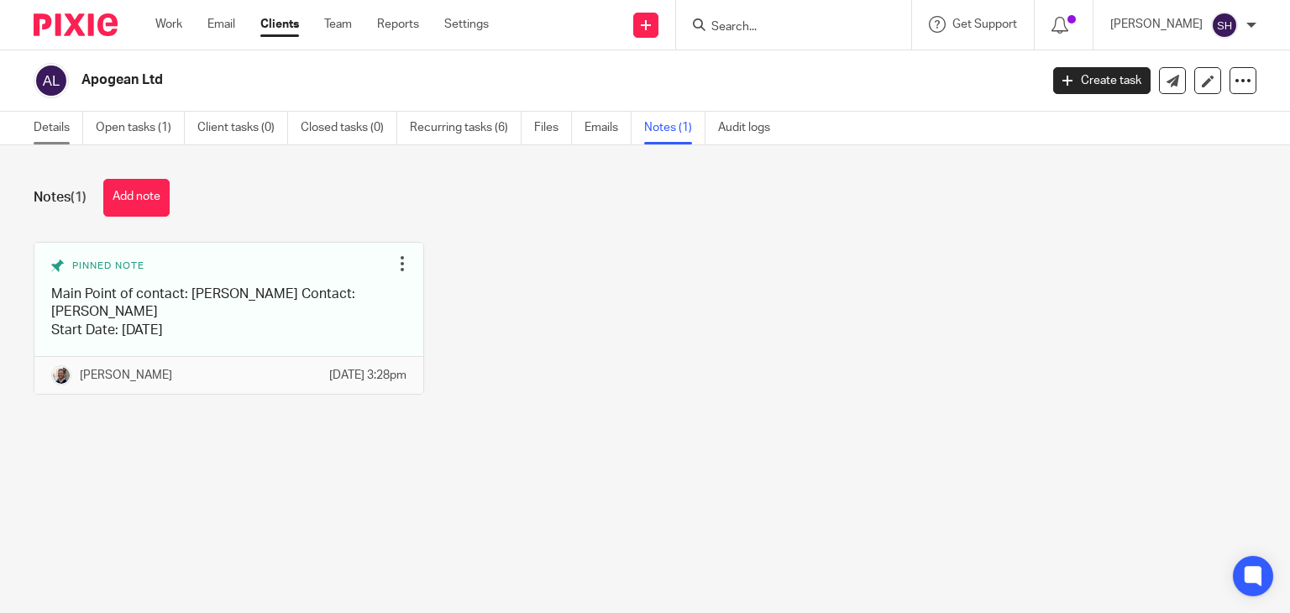
click at [50, 135] on link "Details" at bounding box center [59, 128] width 50 height 33
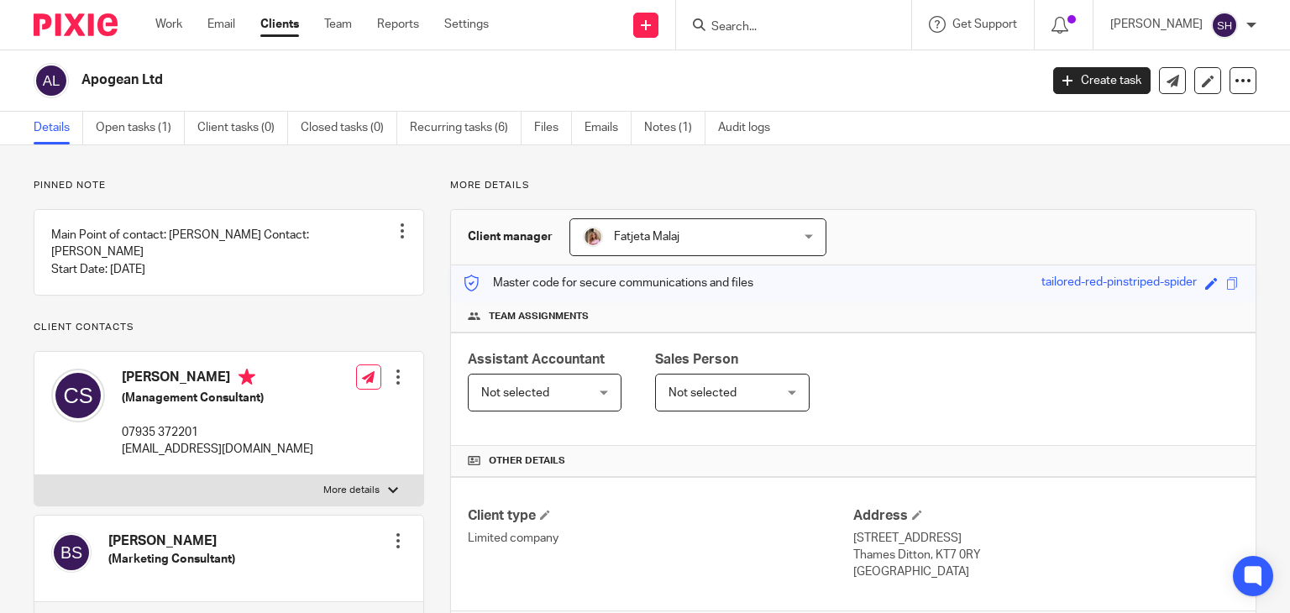
scroll to position [391, 0]
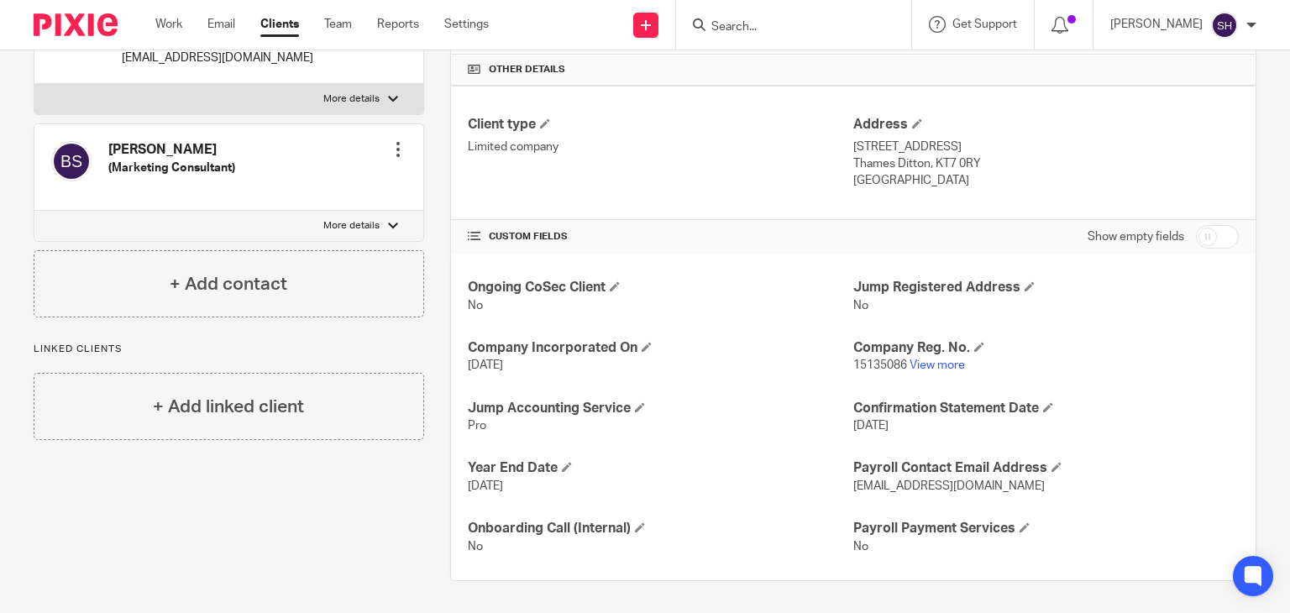
click at [742, 24] on input "Search" at bounding box center [784, 27] width 151 height 15
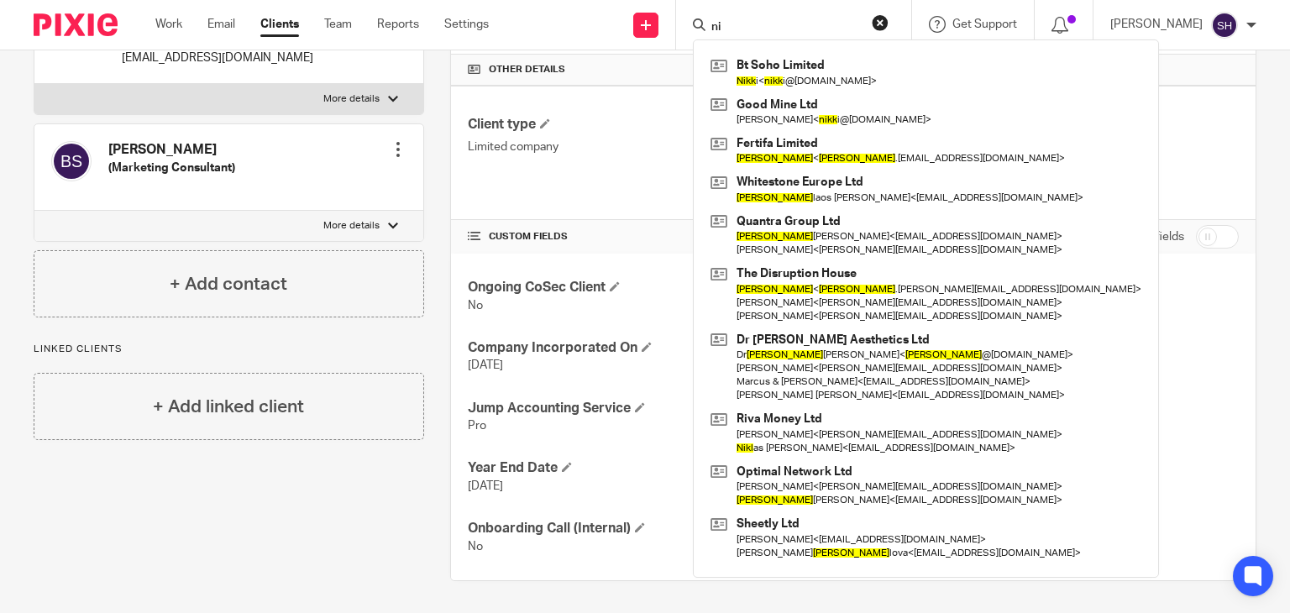
type input "n"
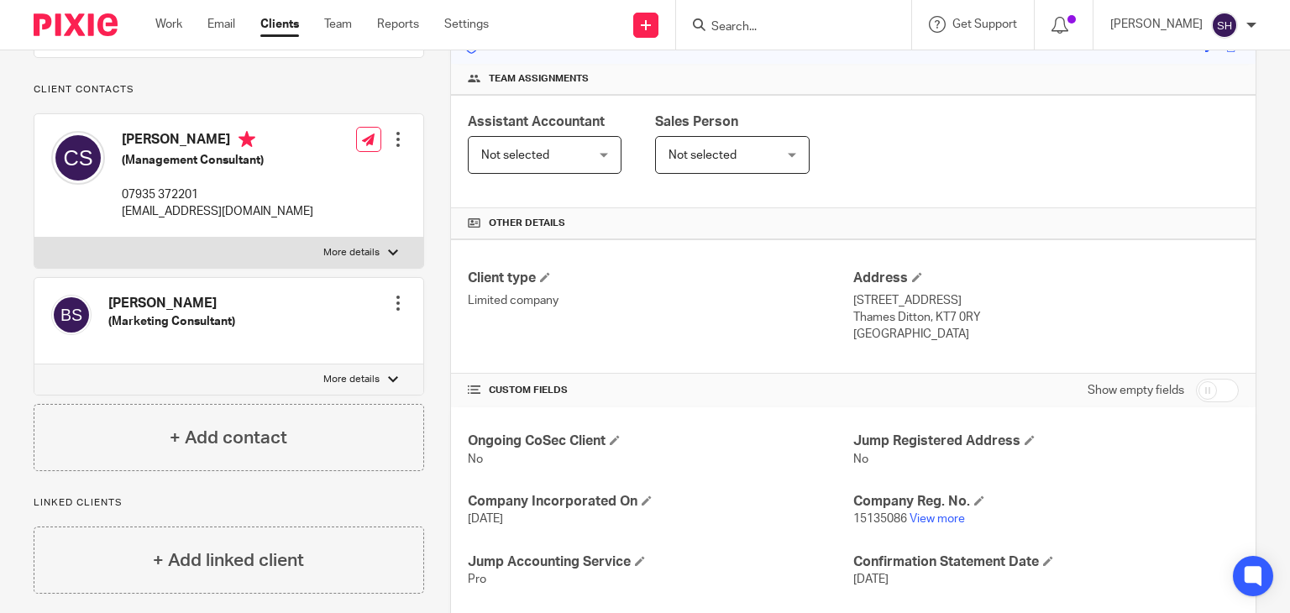
scroll to position [55, 0]
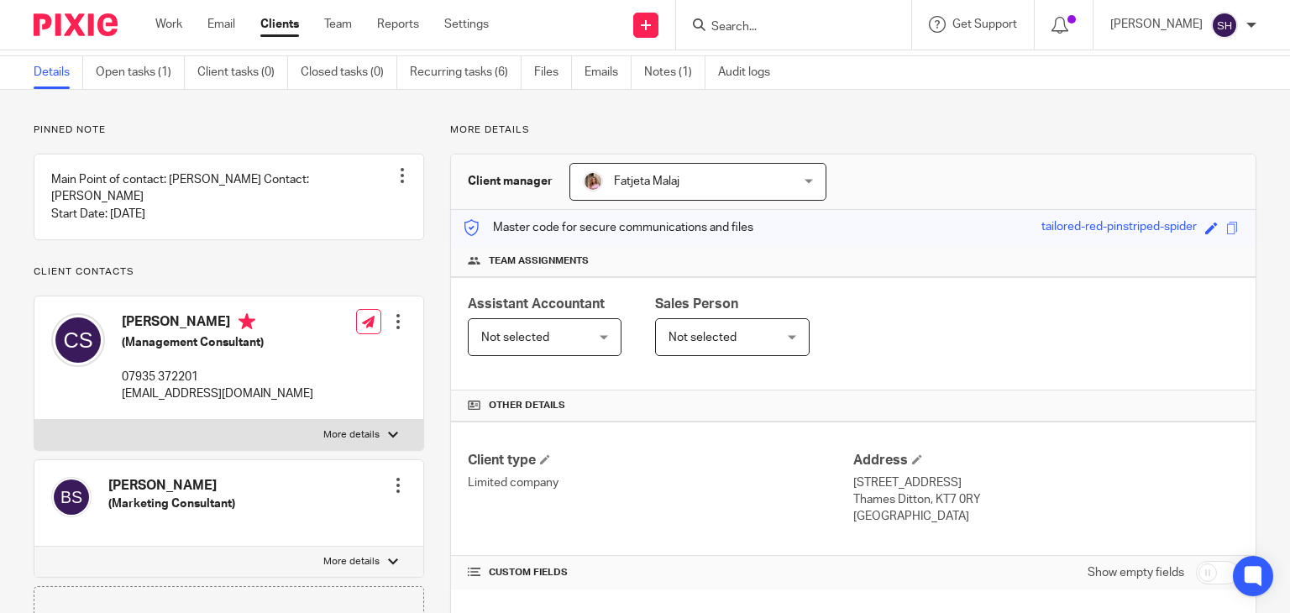
click at [730, 28] on input "Search" at bounding box center [784, 27] width 151 height 15
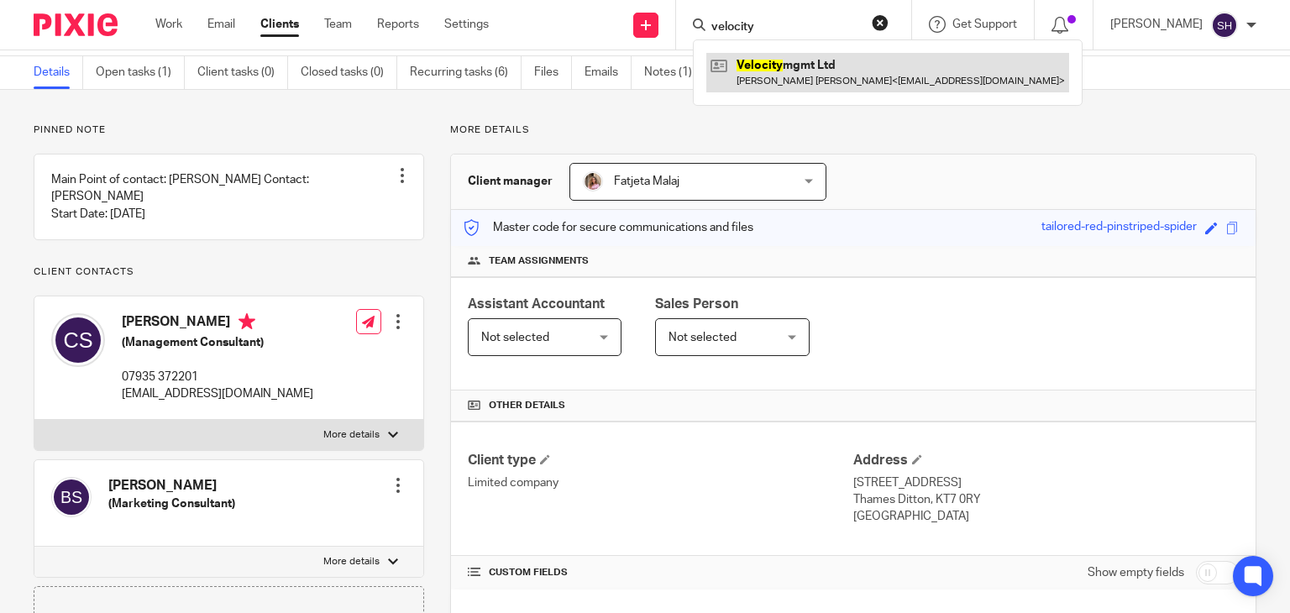
type input "velocity"
click at [789, 61] on link at bounding box center [887, 72] width 363 height 39
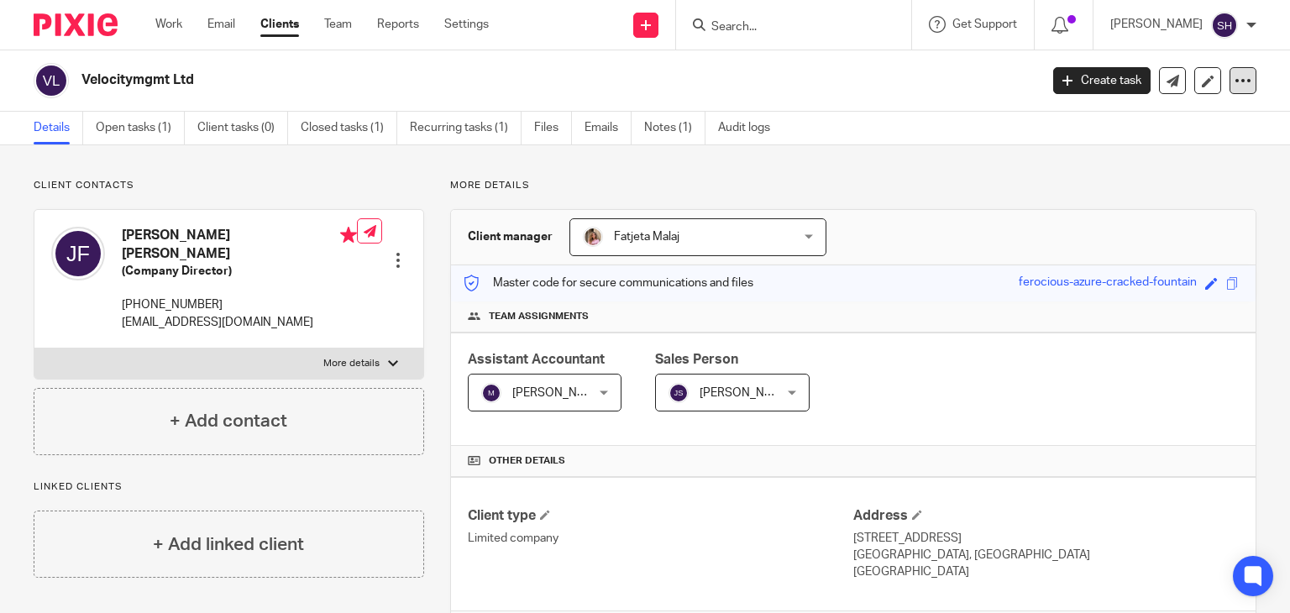
click at [1238, 81] on div at bounding box center [1242, 80] width 27 height 27
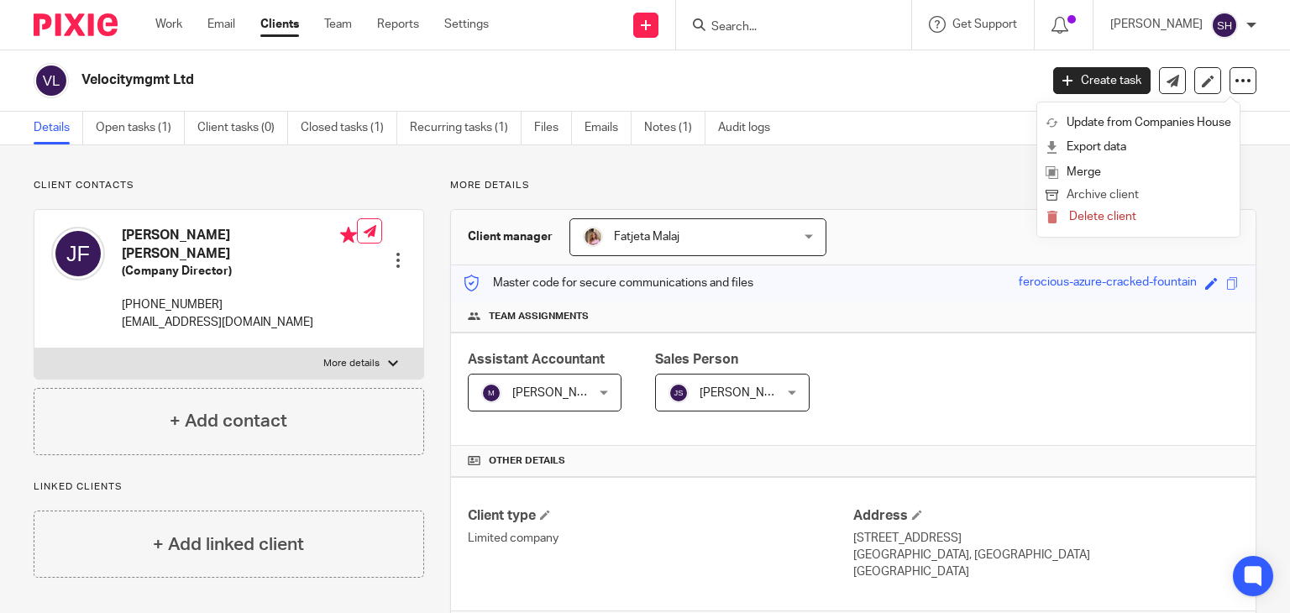
click at [1096, 190] on button "Archive client" at bounding box center [1138, 196] width 186 height 22
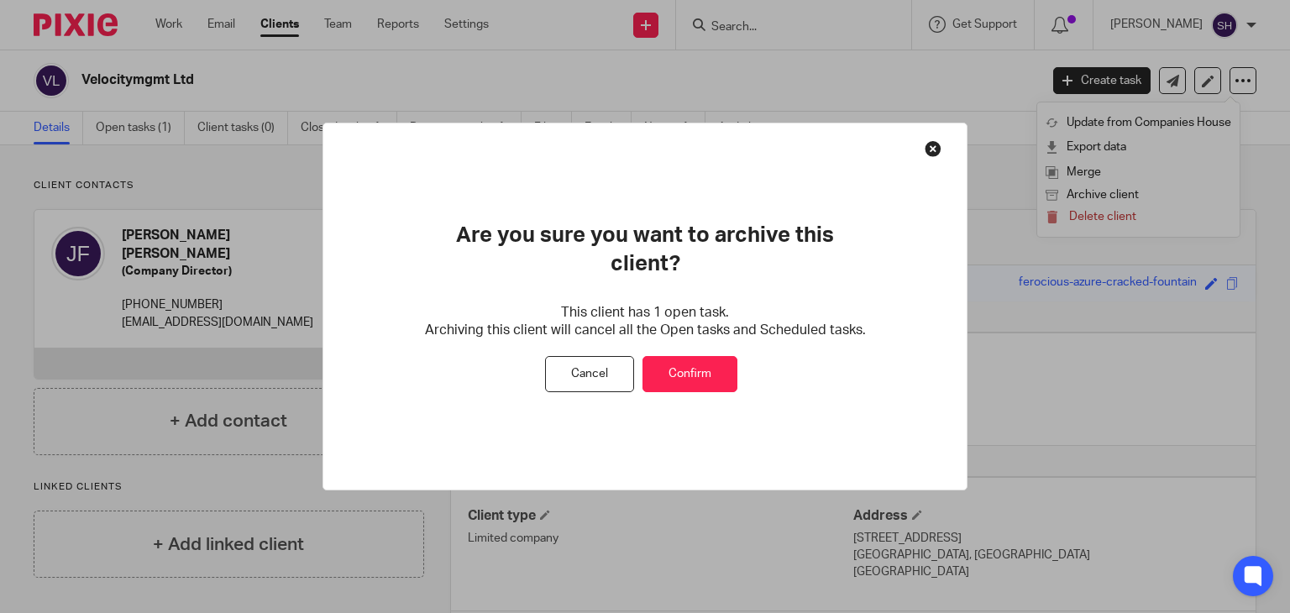
drag, startPoint x: 708, startPoint y: 358, endPoint x: 735, endPoint y: 333, distance: 36.9
click at [707, 357] on button "Confirm" at bounding box center [689, 374] width 95 height 36
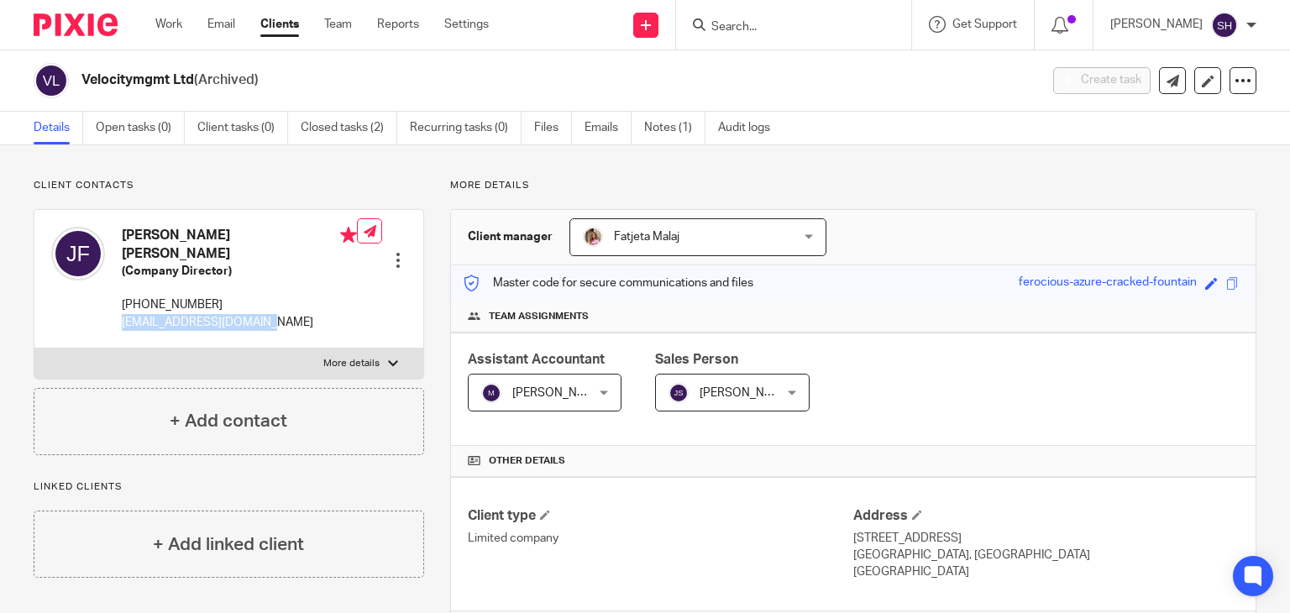
drag, startPoint x: 113, startPoint y: 306, endPoint x: 291, endPoint y: 325, distance: 179.0
click at [291, 325] on div "Jake Paul Fitzsimons (Company Director) +353 83 4619888 fitzsimonsjay@gmail.com…" at bounding box center [228, 279] width 389 height 139
copy p "fitzsimonsjay@gmail.com"
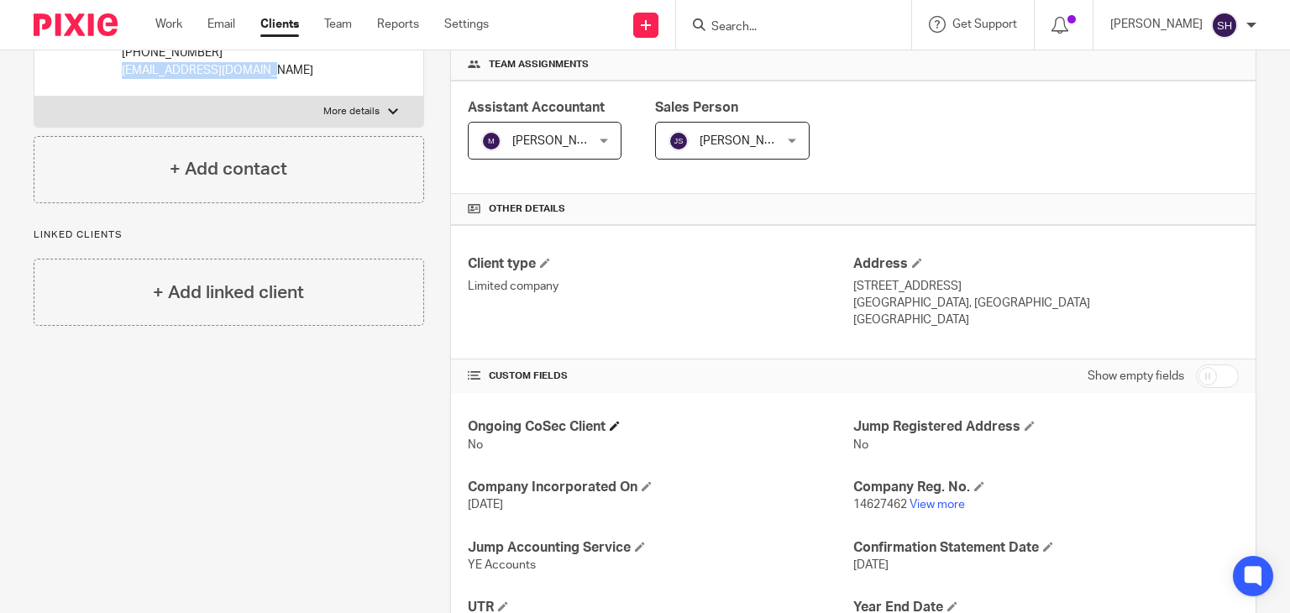
scroll to position [452, 0]
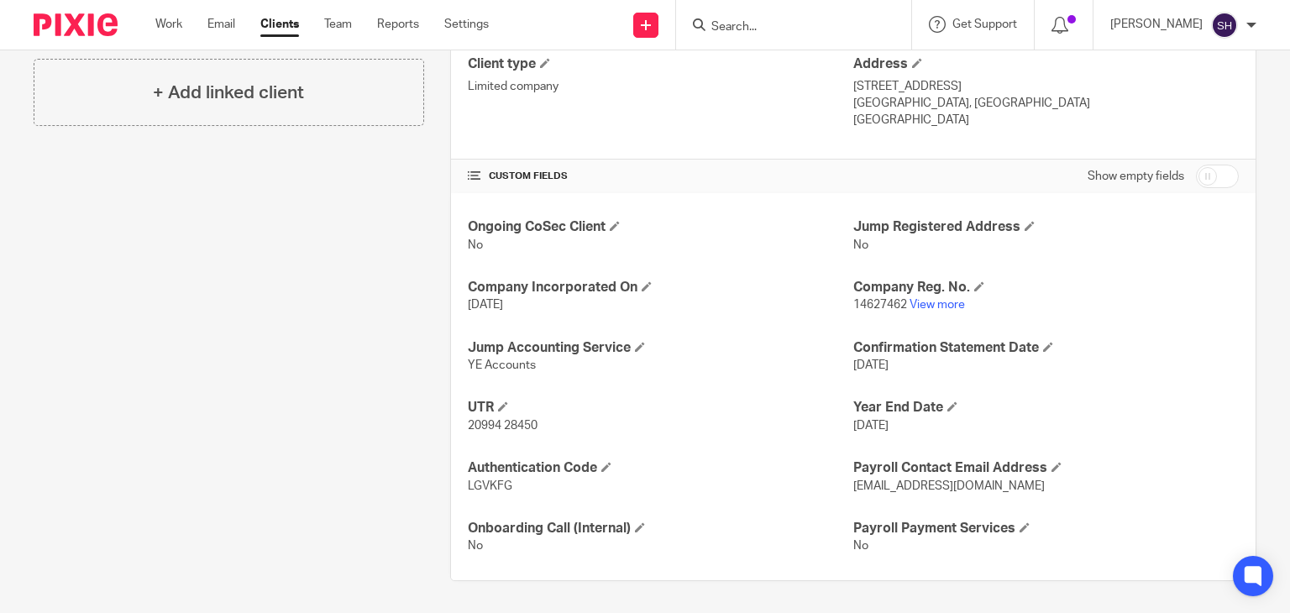
drag, startPoint x: 1289, startPoint y: 173, endPoint x: 883, endPoint y: 183, distance: 405.7
click at [883, 183] on div "Show empty fields" at bounding box center [1045, 177] width 385 height 34
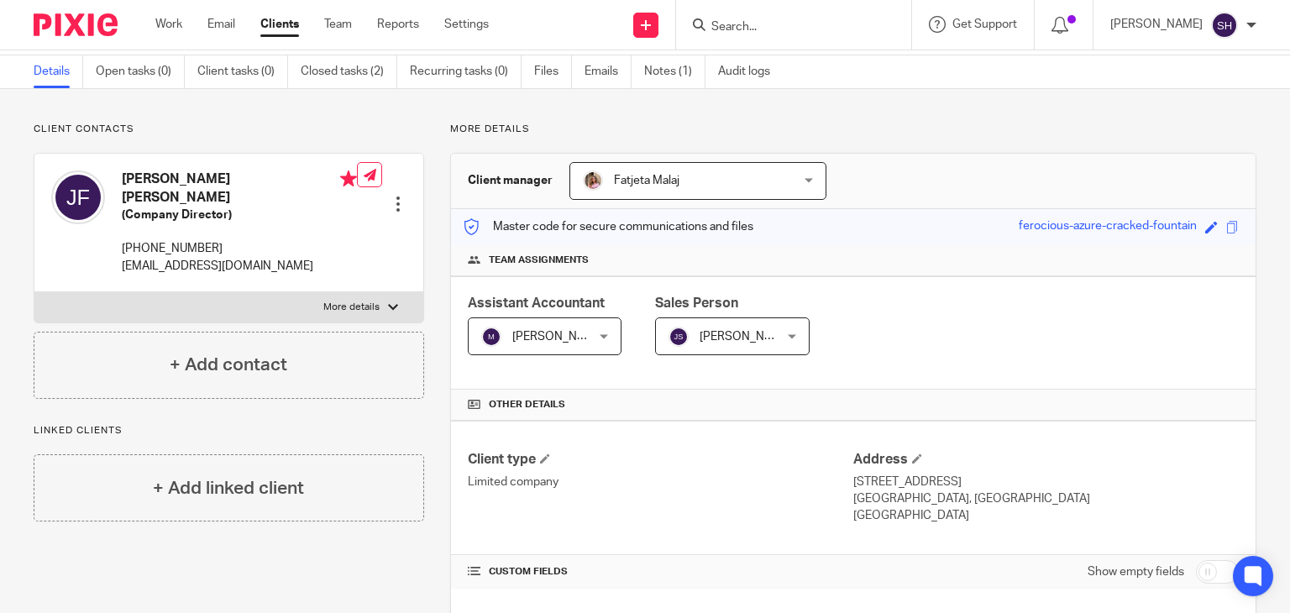
scroll to position [0, 0]
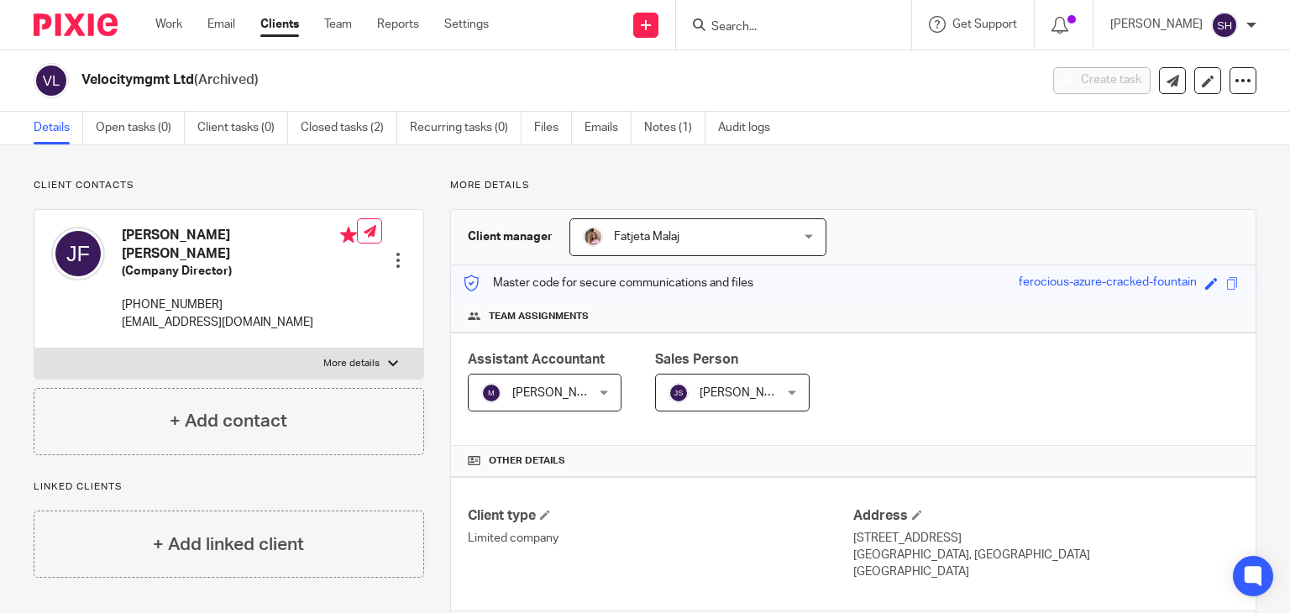
click at [409, 74] on h2 "Velocitymgmt Ltd (Archived)" at bounding box center [459, 80] width 757 height 18
click at [716, 27] on input "Search" at bounding box center [784, 27] width 151 height 15
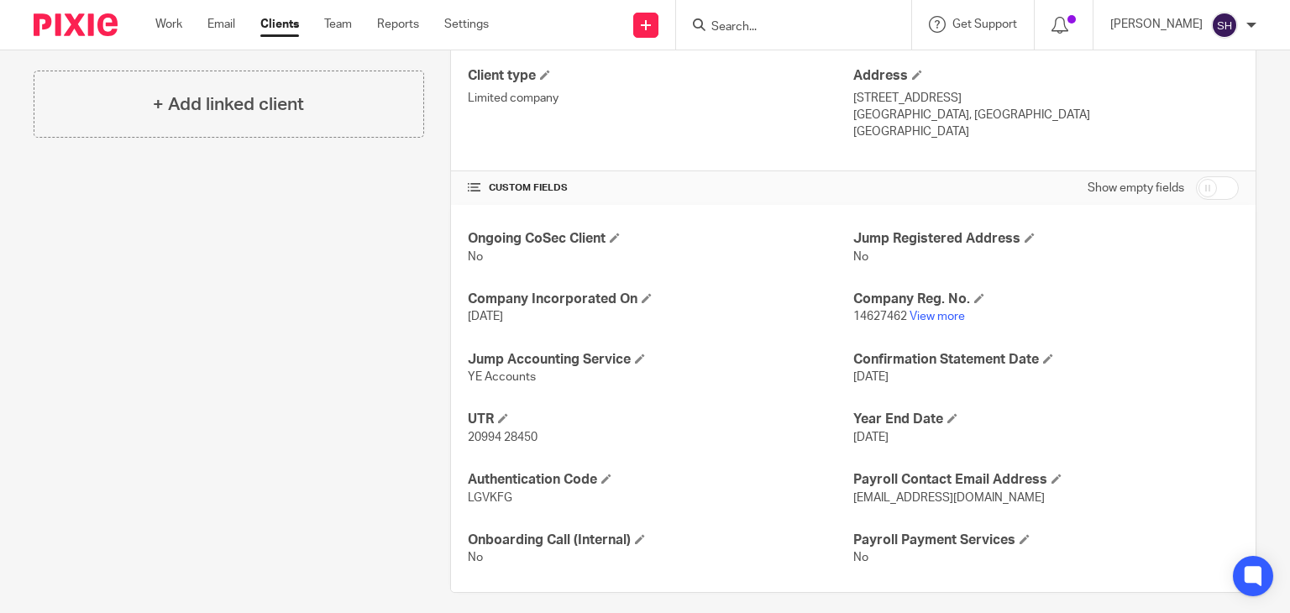
scroll to position [452, 0]
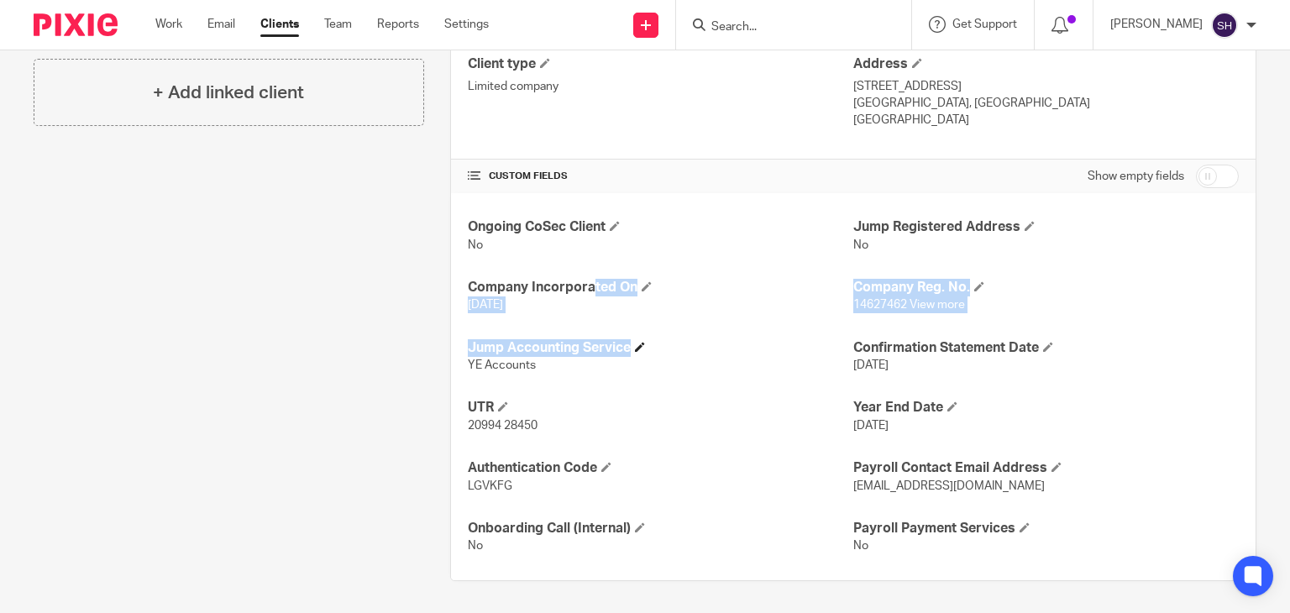
drag, startPoint x: 459, startPoint y: 285, endPoint x: 819, endPoint y: 345, distance: 365.2
click at [819, 345] on div "Ongoing CoSec Client No Jump Registered Address No Company Incorporated On 31 J…" at bounding box center [853, 386] width 804 height 387
drag, startPoint x: 551, startPoint y: 372, endPoint x: 488, endPoint y: 392, distance: 66.1
click at [550, 372] on p "YE Accounts" at bounding box center [660, 365] width 385 height 17
drag, startPoint x: 449, startPoint y: 397, endPoint x: 993, endPoint y: 495, distance: 552.7
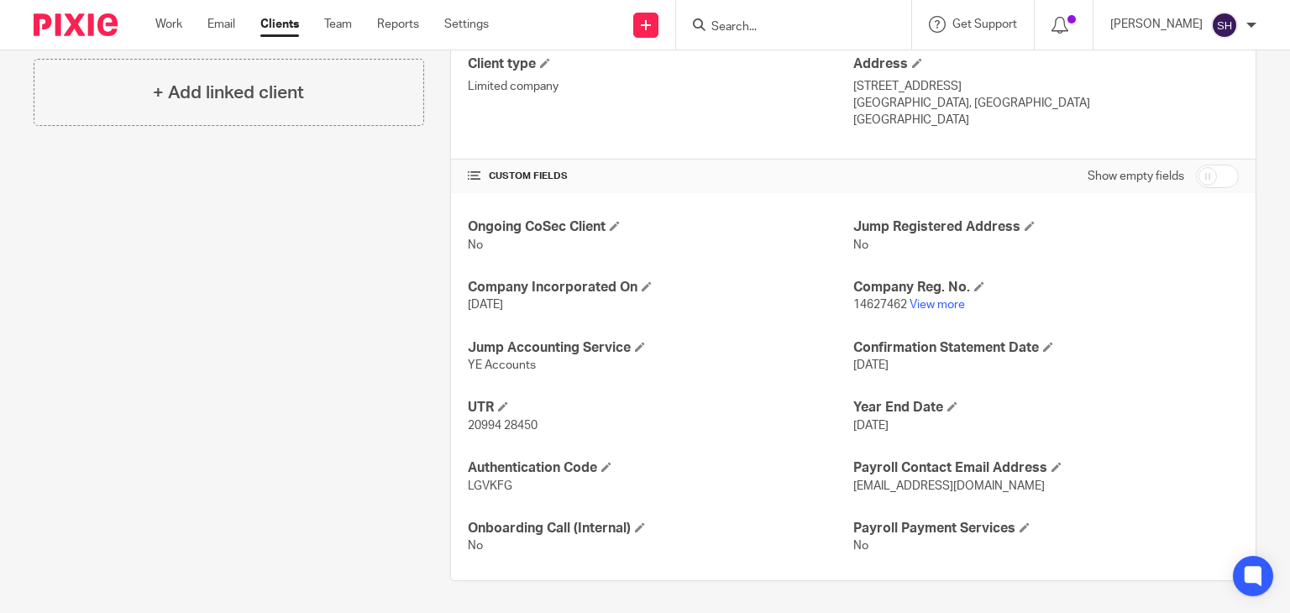
click at [993, 495] on div "Ongoing CoSec Client No Jump Registered Address No Company Incorporated On 31 J…" at bounding box center [853, 386] width 804 height 387
copy div "UTR 20994 28450 Year End Date 31 Jan 2025 Authentication Code LGVKFG Payroll Co…"
click at [1149, 283] on h4 "Company Reg. No." at bounding box center [1045, 288] width 385 height 18
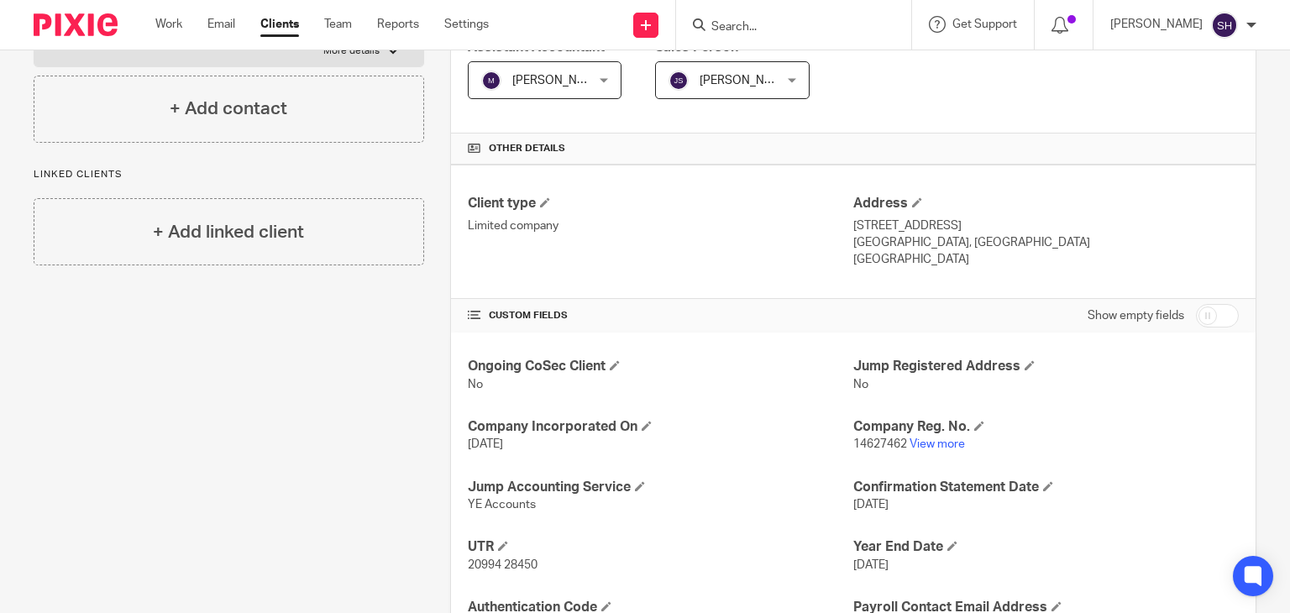
scroll to position [32, 0]
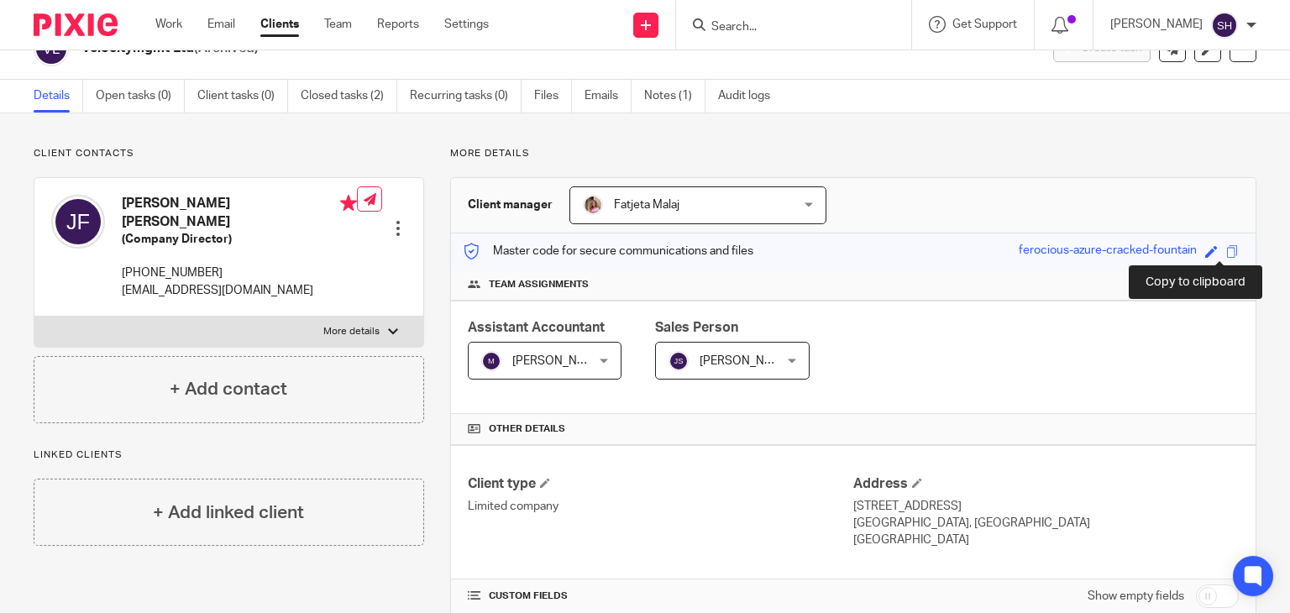
click at [1226, 253] on span at bounding box center [1232, 251] width 13 height 13
click at [1226, 247] on span at bounding box center [1232, 251] width 13 height 13
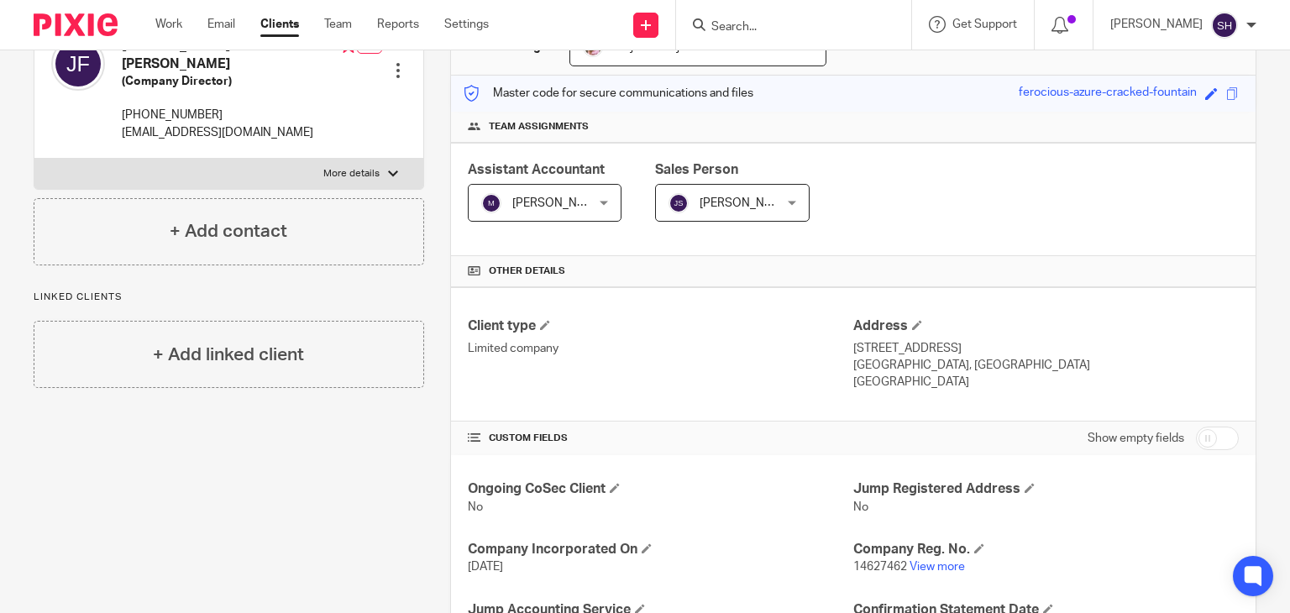
scroll to position [0, 0]
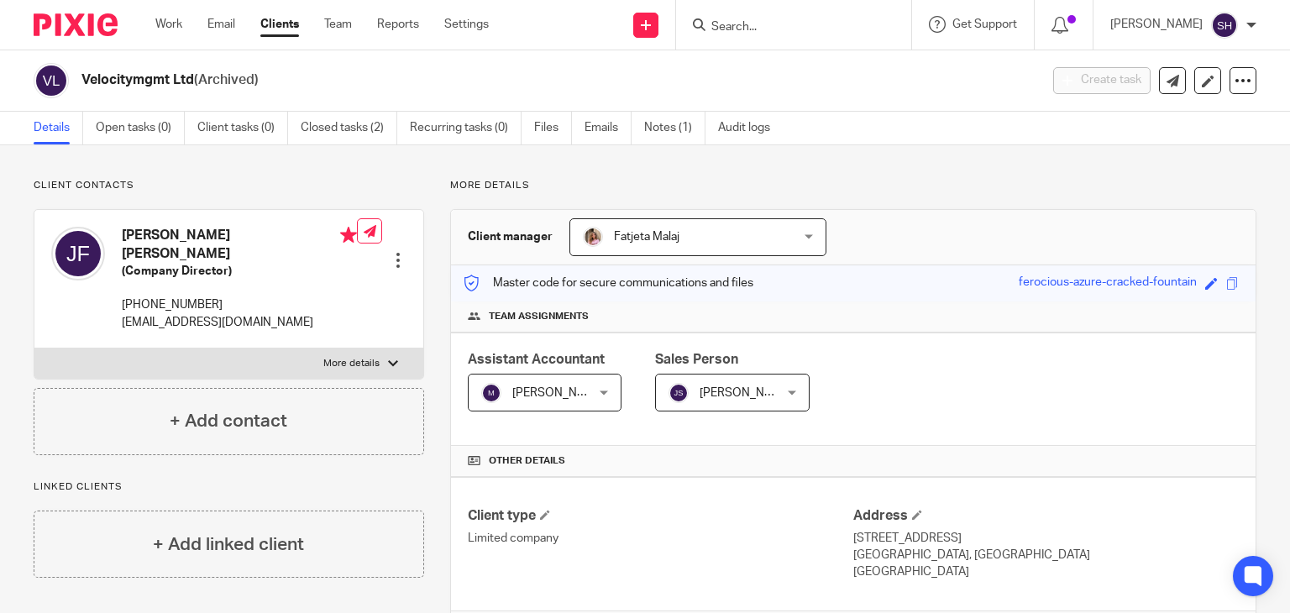
click at [758, 20] on input "Search" at bounding box center [784, 27] width 151 height 15
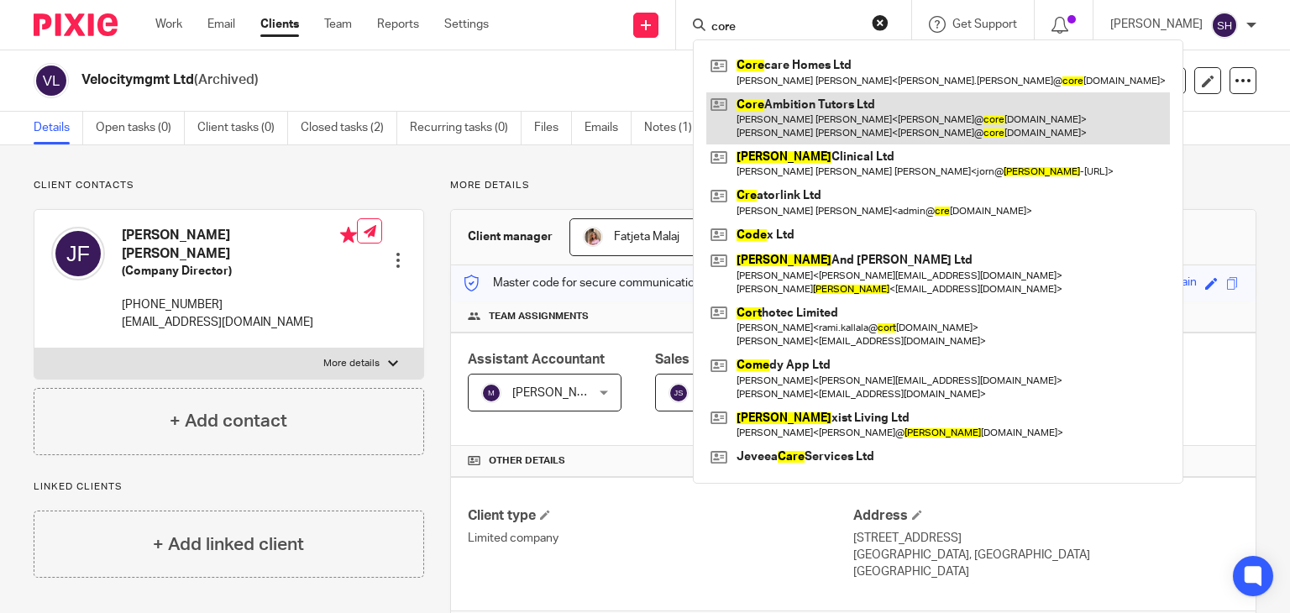
type input "core"
click at [878, 125] on link at bounding box center [937, 118] width 463 height 52
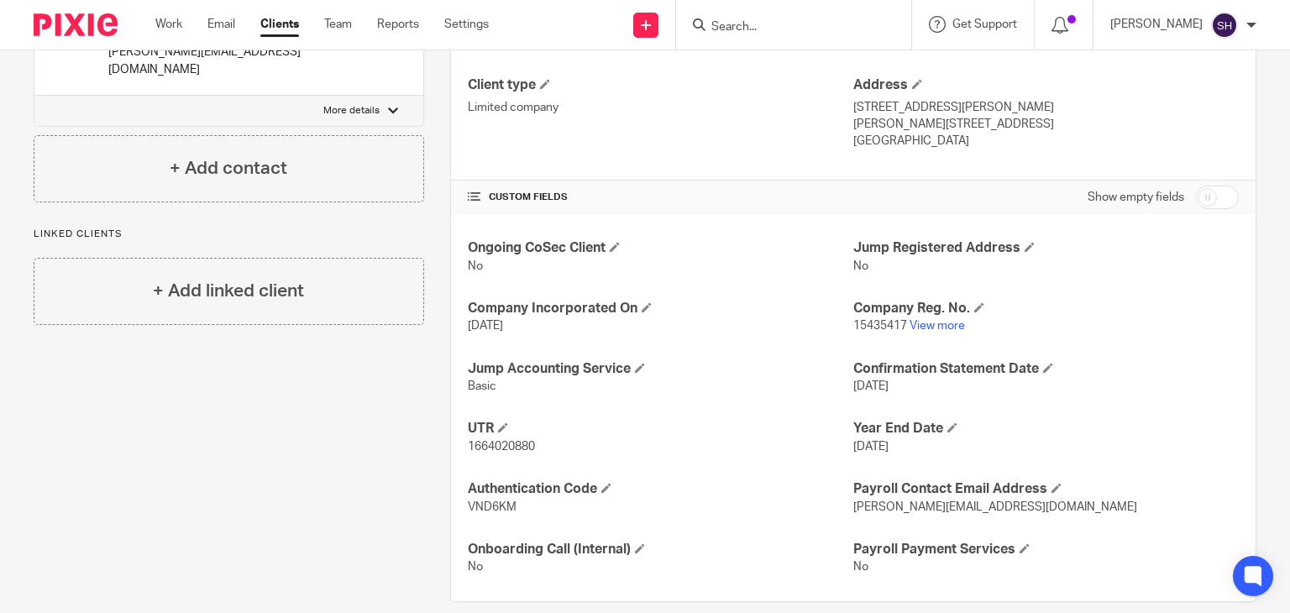
scroll to position [452, 0]
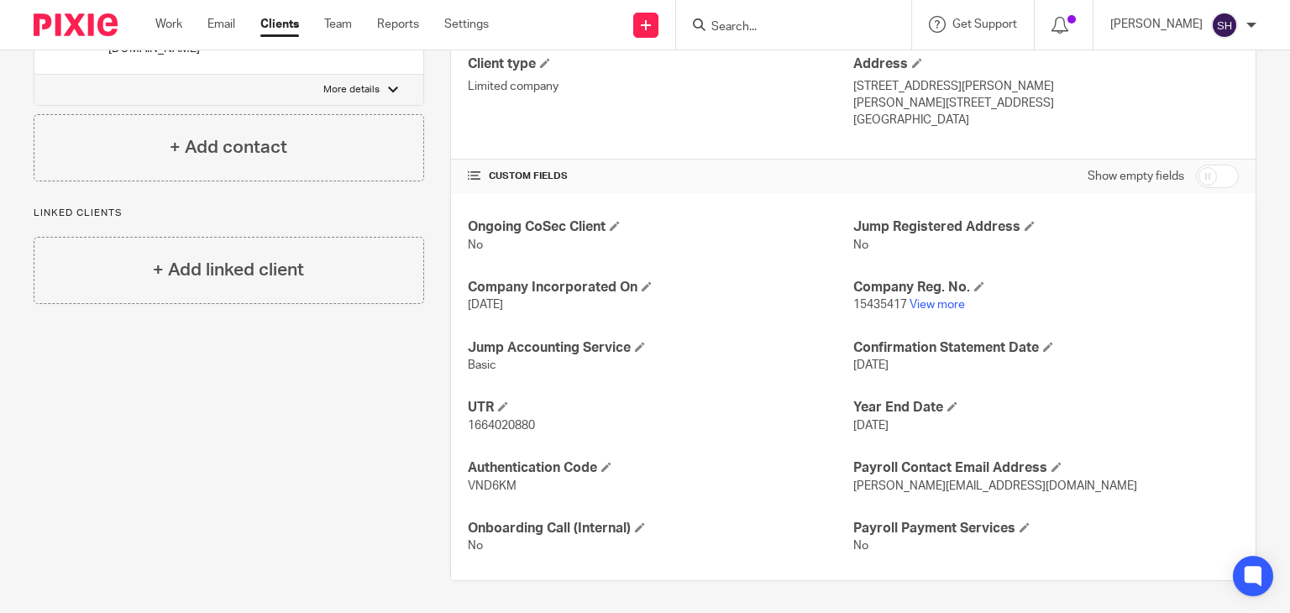
drag, startPoint x: 453, startPoint y: 386, endPoint x: 1085, endPoint y: 481, distance: 638.5
click at [1085, 481] on div "Ongoing CoSec Client No Jump Registered Address No Company Incorporated On [DAT…" at bounding box center [853, 386] width 804 height 387
copy div "UTR 1664020880 Year End Date [DATE] Authentication Code VND6KM Payroll Contact …"
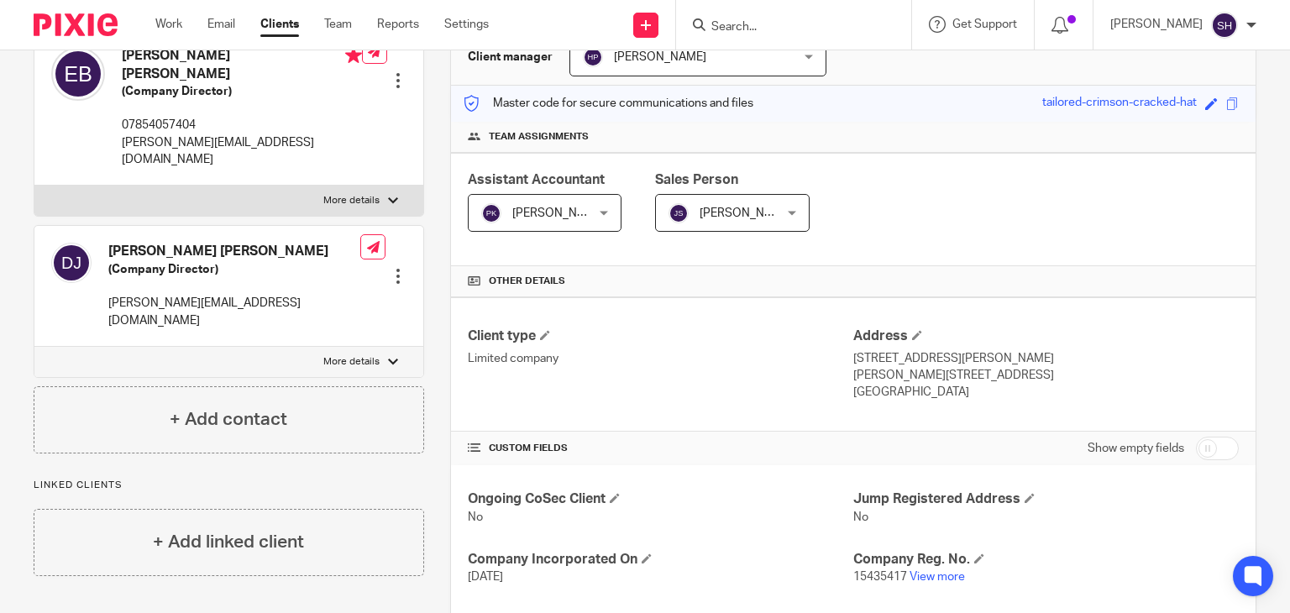
scroll to position [32, 0]
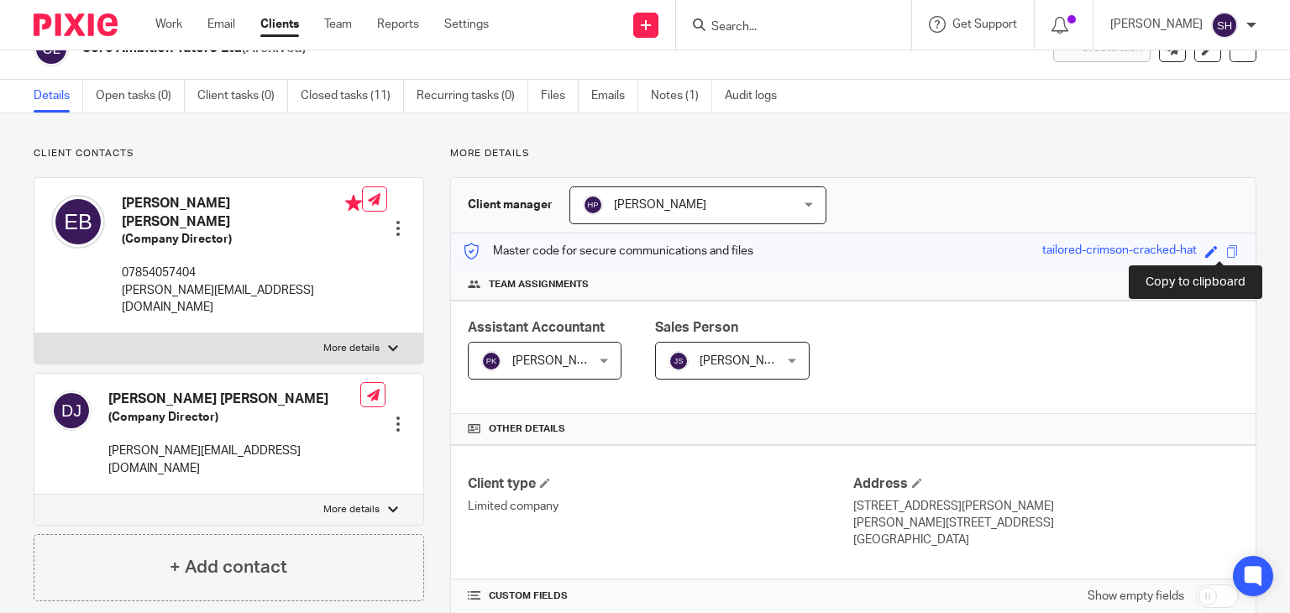
click at [1226, 249] on span at bounding box center [1232, 251] width 13 height 13
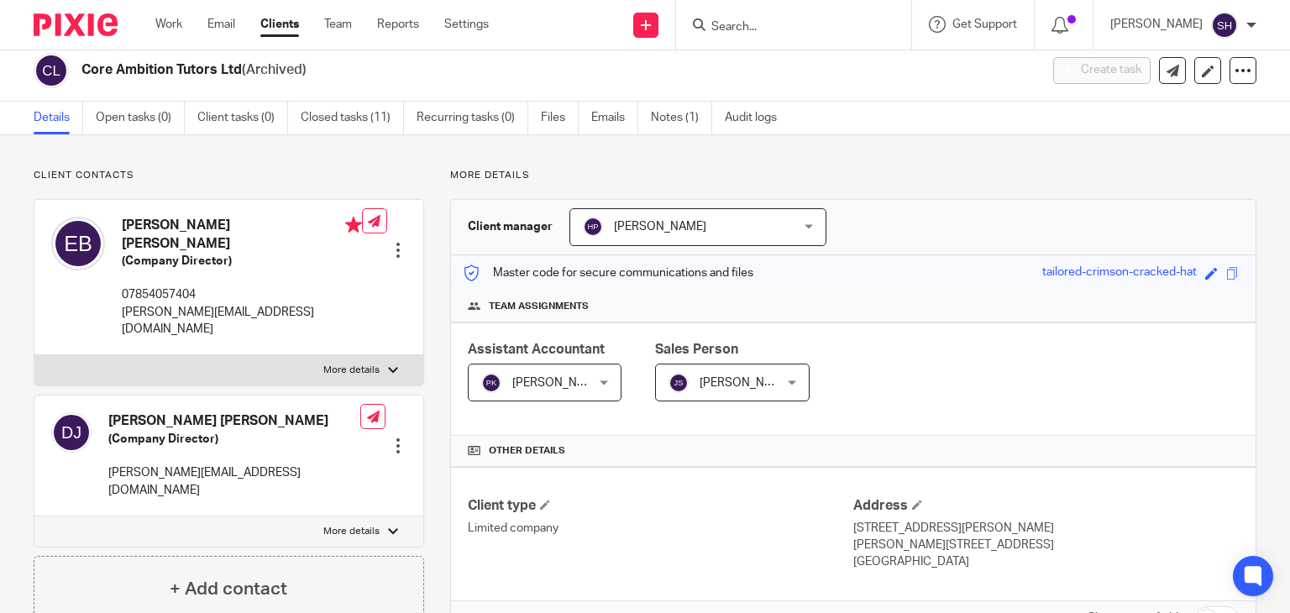
scroll to position [0, 0]
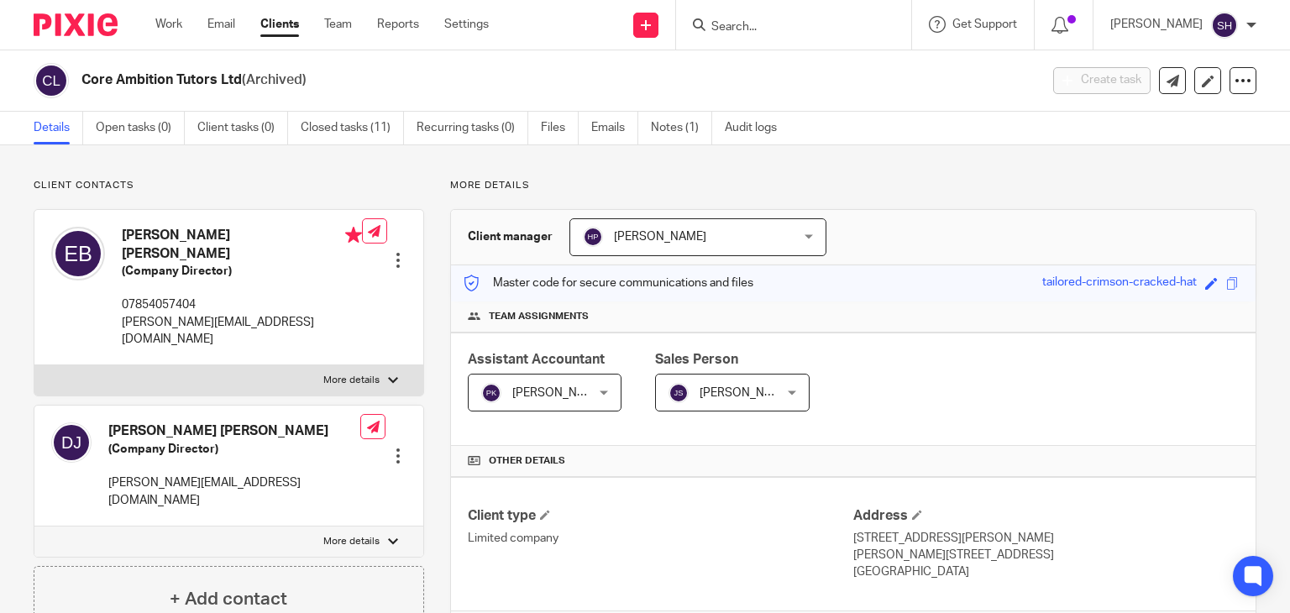
click at [735, 30] on input "Search" at bounding box center [784, 27] width 151 height 15
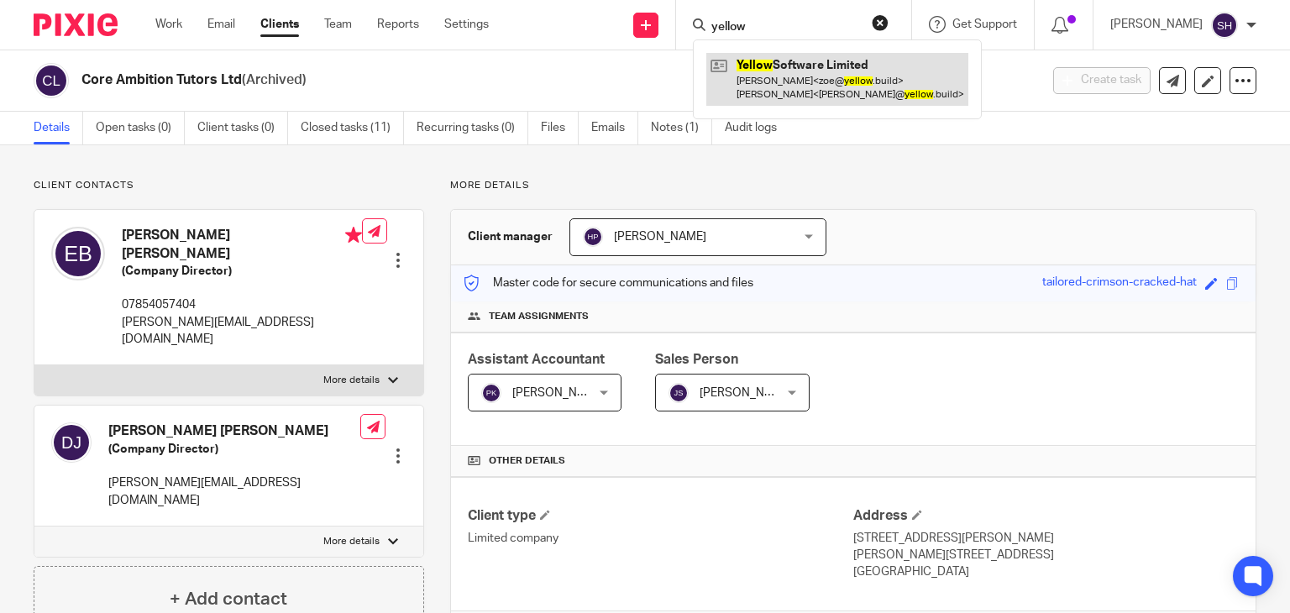
type input "yellow"
click at [759, 69] on link at bounding box center [837, 79] width 262 height 52
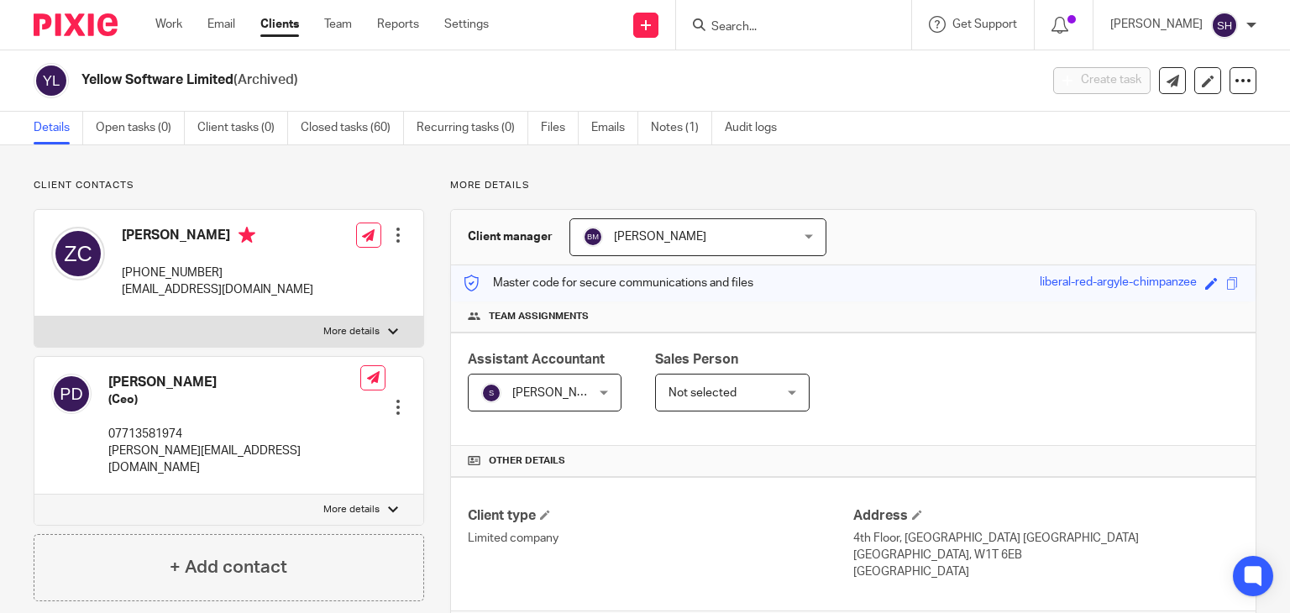
click at [737, 26] on input "Search" at bounding box center [784, 27] width 151 height 15
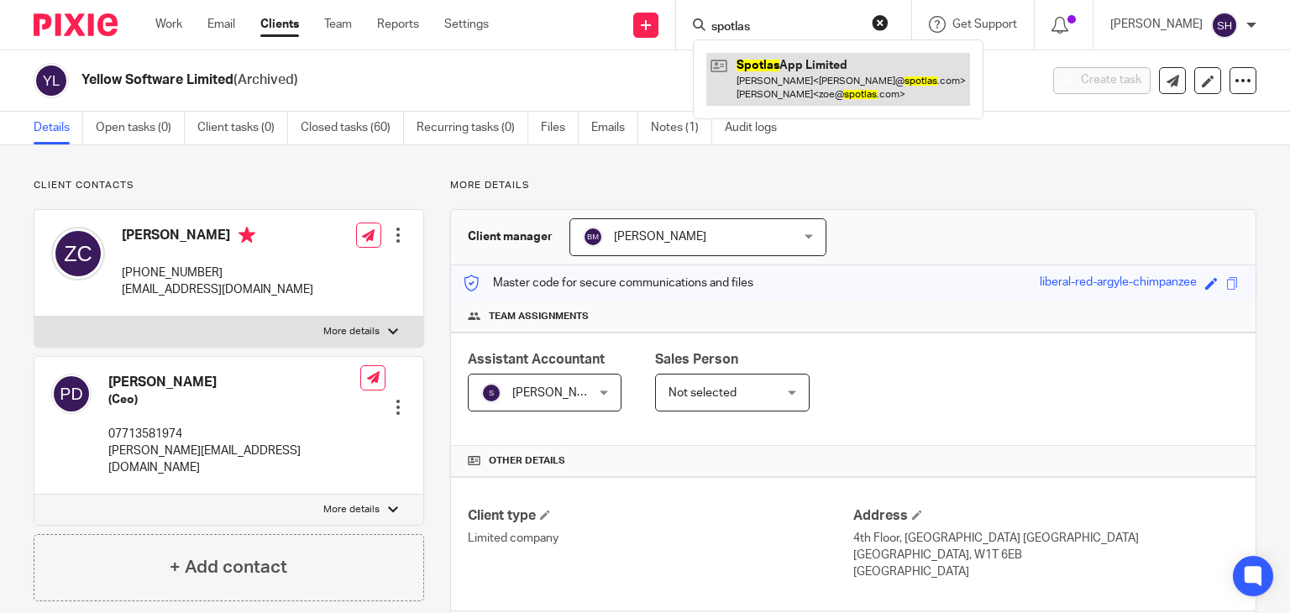
type input "spotlas"
click at [838, 67] on link at bounding box center [838, 79] width 264 height 52
click at [839, 68] on link at bounding box center [838, 79] width 264 height 52
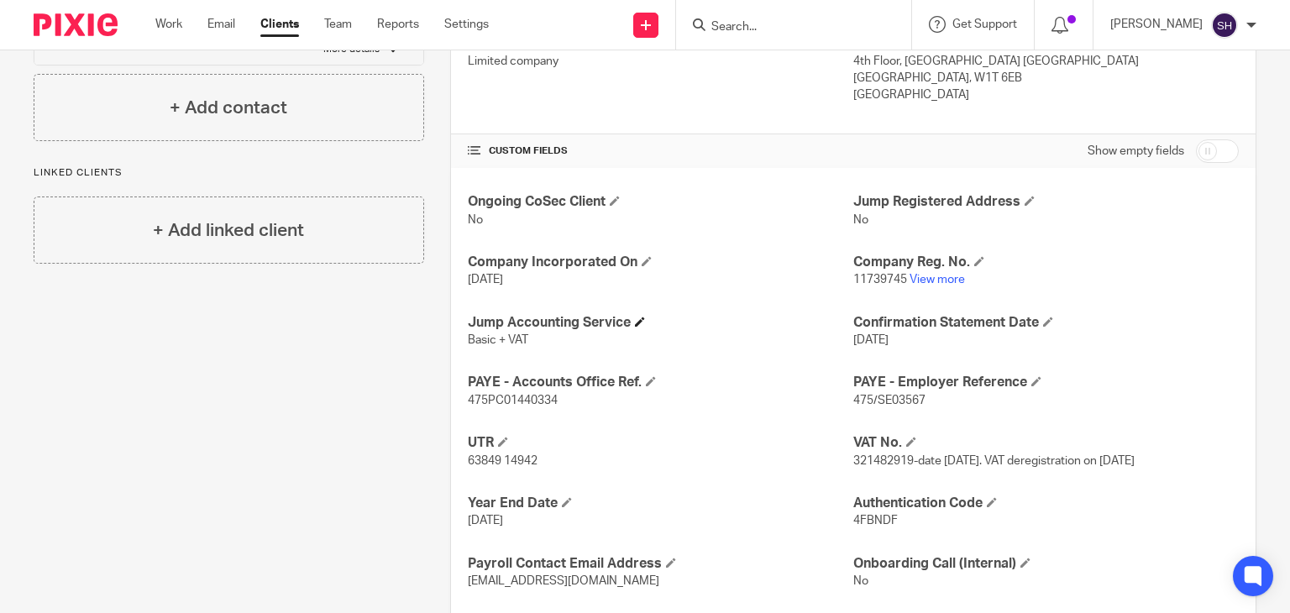
scroll to position [573, 0]
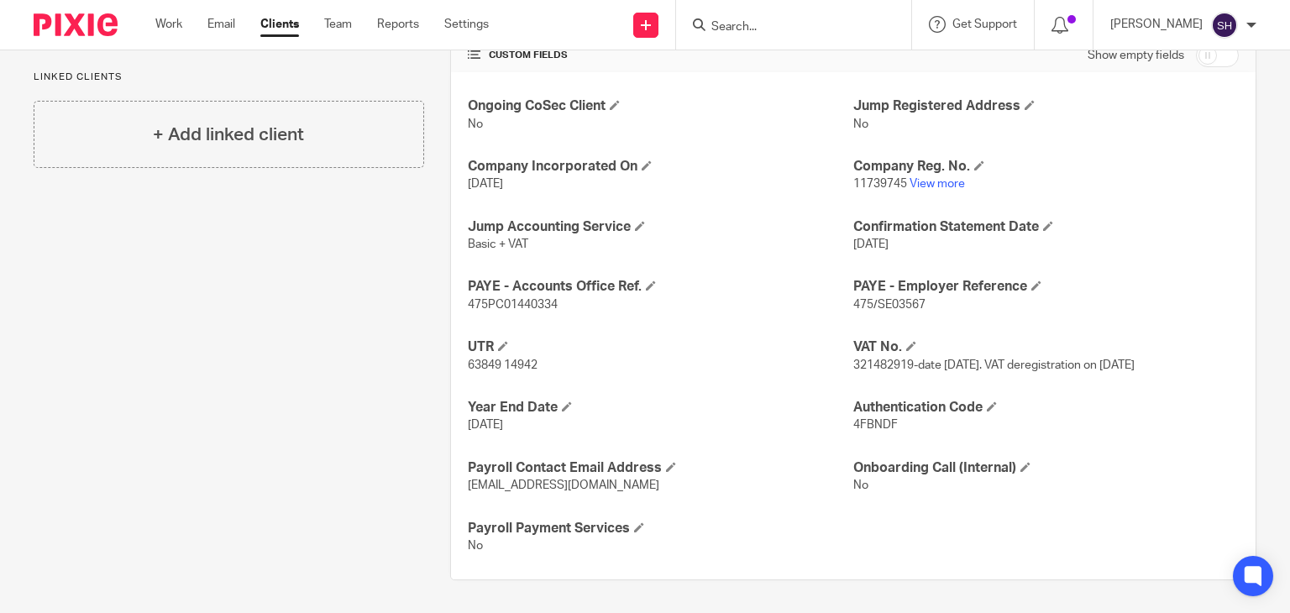
click at [746, 275] on div "Ongoing CoSec Client No Jump Registered Address No Company Incorporated On [DAT…" at bounding box center [853, 325] width 804 height 507
click at [660, 353] on h4 "UTR" at bounding box center [660, 347] width 385 height 18
click at [1199, 261] on div "Ongoing CoSec Client No Jump Registered Address No Company Incorporated On [DAT…" at bounding box center [853, 325] width 804 height 507
click at [1156, 144] on div "Ongoing CoSec Client No Jump Registered Address No Company Incorporated On [DAT…" at bounding box center [853, 325] width 804 height 507
click at [1120, 228] on h4 "Confirmation Statement Date" at bounding box center [1045, 227] width 385 height 18
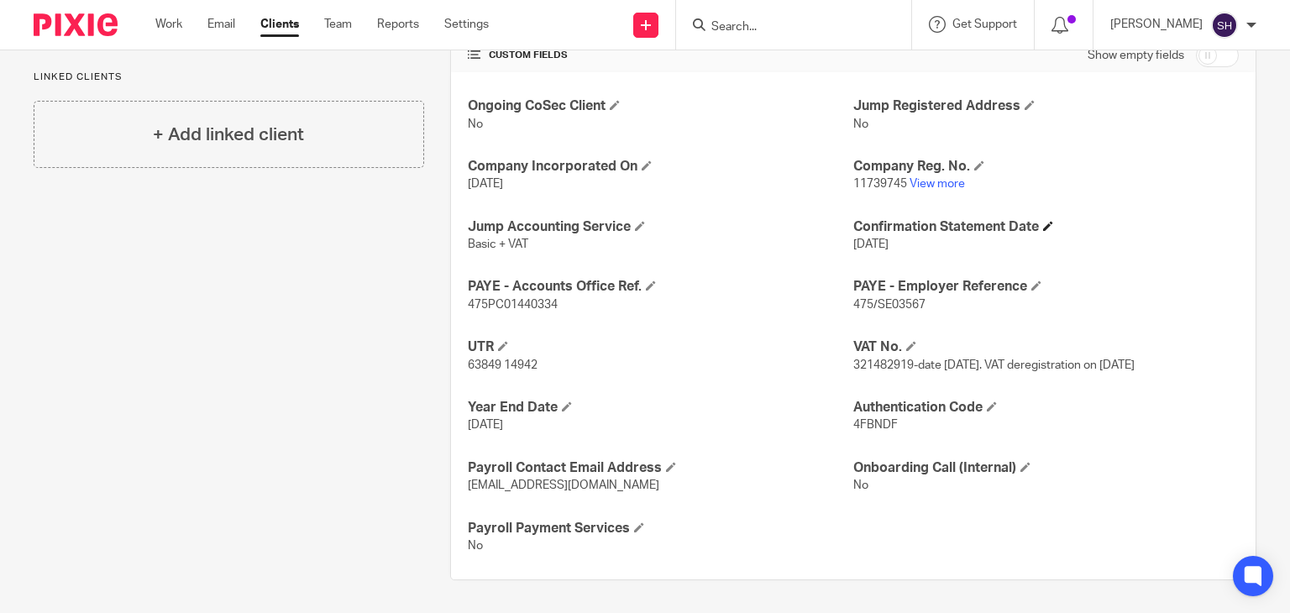
click at [1120, 228] on h4 "Confirmation Statement Date" at bounding box center [1045, 227] width 385 height 18
click at [652, 330] on div "Ongoing CoSec Client No Jump Registered Address No Company Incorporated On [DAT…" at bounding box center [853, 325] width 804 height 507
click at [628, 343] on h4 "UTR" at bounding box center [660, 347] width 385 height 18
click at [743, 26] on input "Search" at bounding box center [784, 27] width 151 height 15
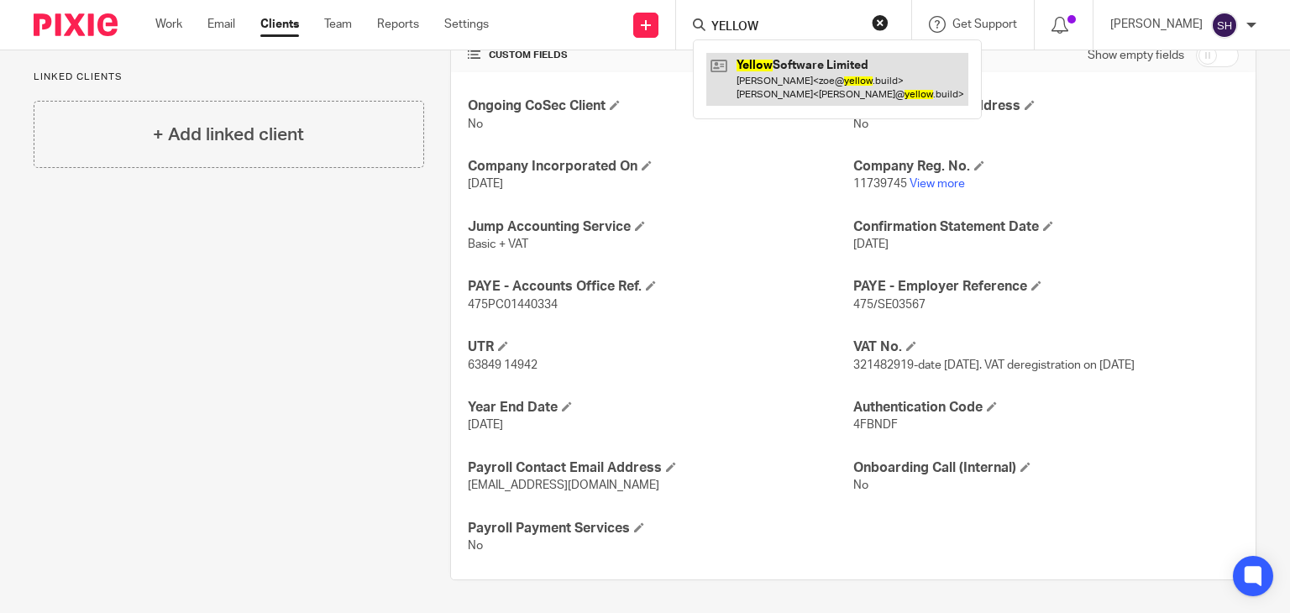
type input "YELLOW"
click at [832, 93] on link at bounding box center [837, 79] width 262 height 52
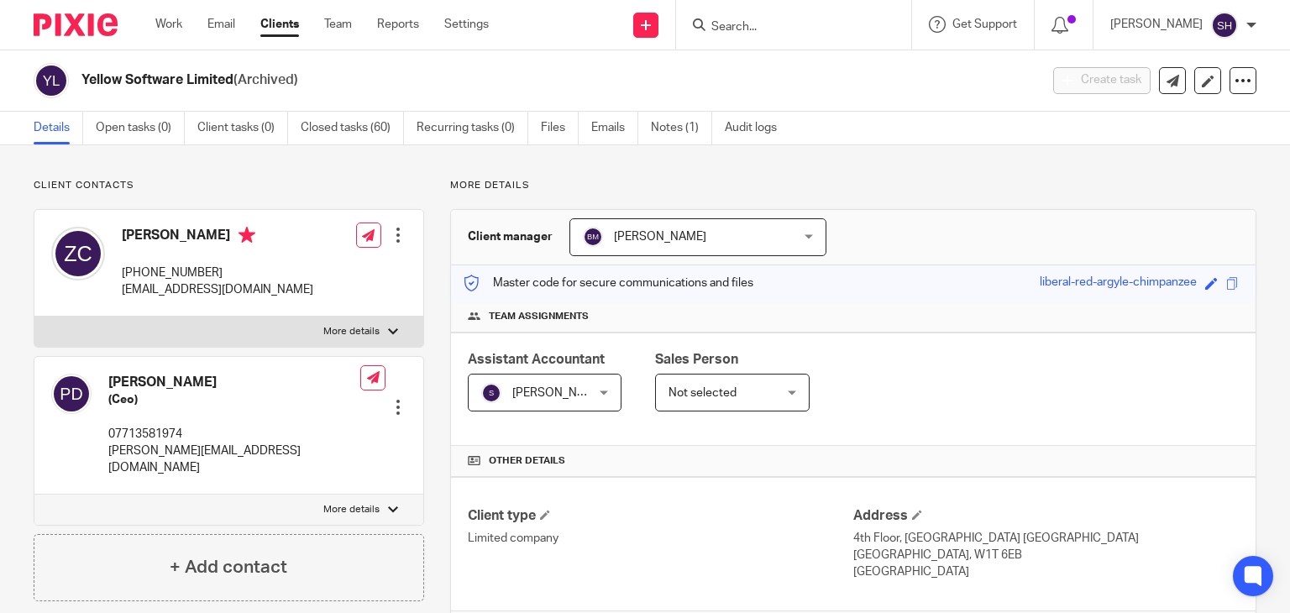
scroll to position [632, 0]
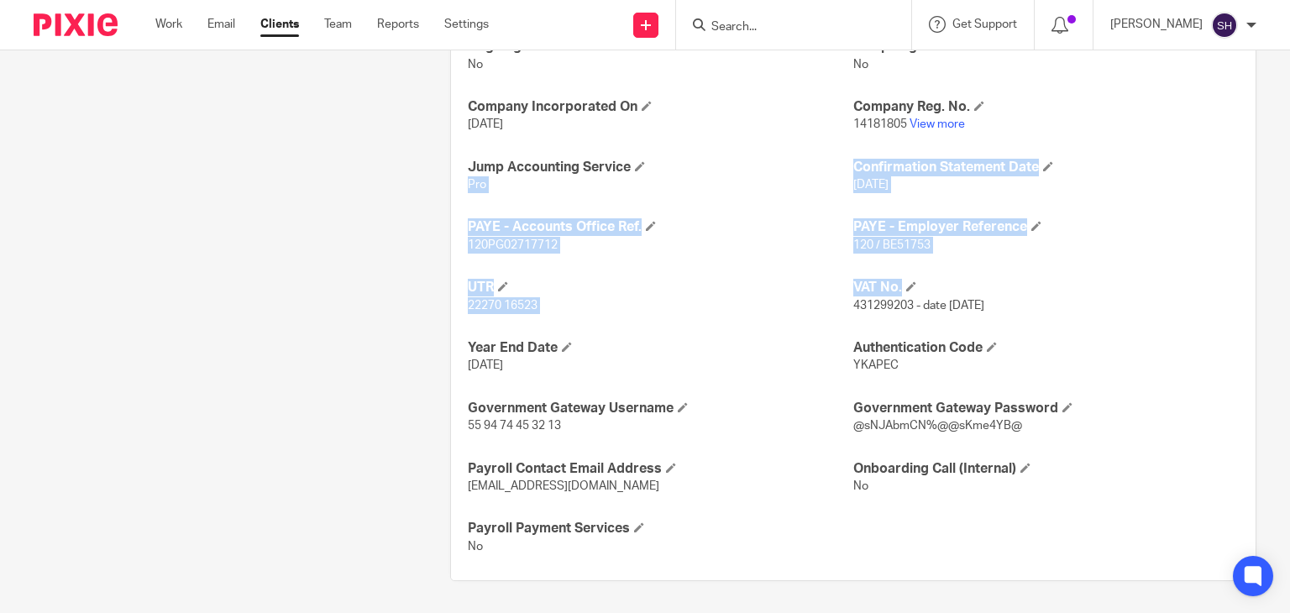
drag, startPoint x: 456, startPoint y: 201, endPoint x: 991, endPoint y: 265, distance: 538.7
click at [983, 270] on div "Ongoing CoSec Client No Jump Registered Address No Company Incorporated On 20 J…" at bounding box center [853, 297] width 804 height 568
click at [1133, 264] on div "Ongoing CoSec Client No Jump Registered Address No Company Incorporated On 20 J…" at bounding box center [853, 297] width 804 height 568
drag, startPoint x: 1270, startPoint y: 249, endPoint x: 1241, endPoint y: 233, distance: 33.4
click at [1269, 248] on div "Client contacts Patrick Dier (Ceo) 07713581974 patrick@yellow.build Edit contac…" at bounding box center [645, 64] width 1290 height 1102
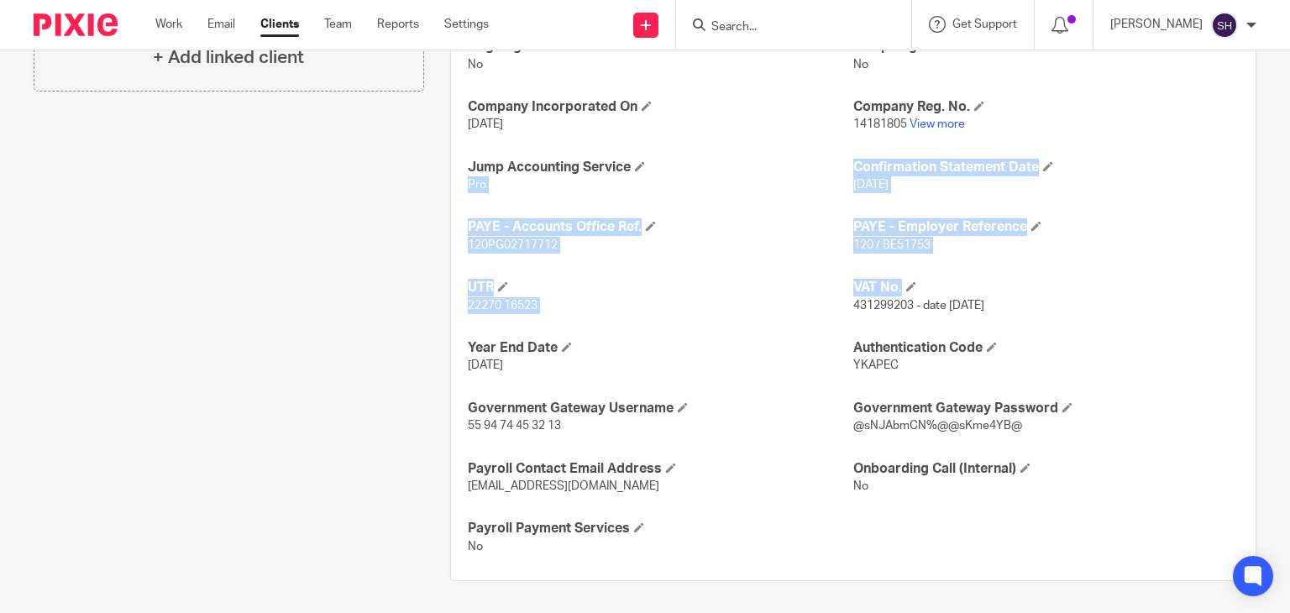
click at [1208, 209] on div "Ongoing CoSec Client No Jump Registered Address No Company Incorporated On 20 J…" at bounding box center [853, 297] width 804 height 568
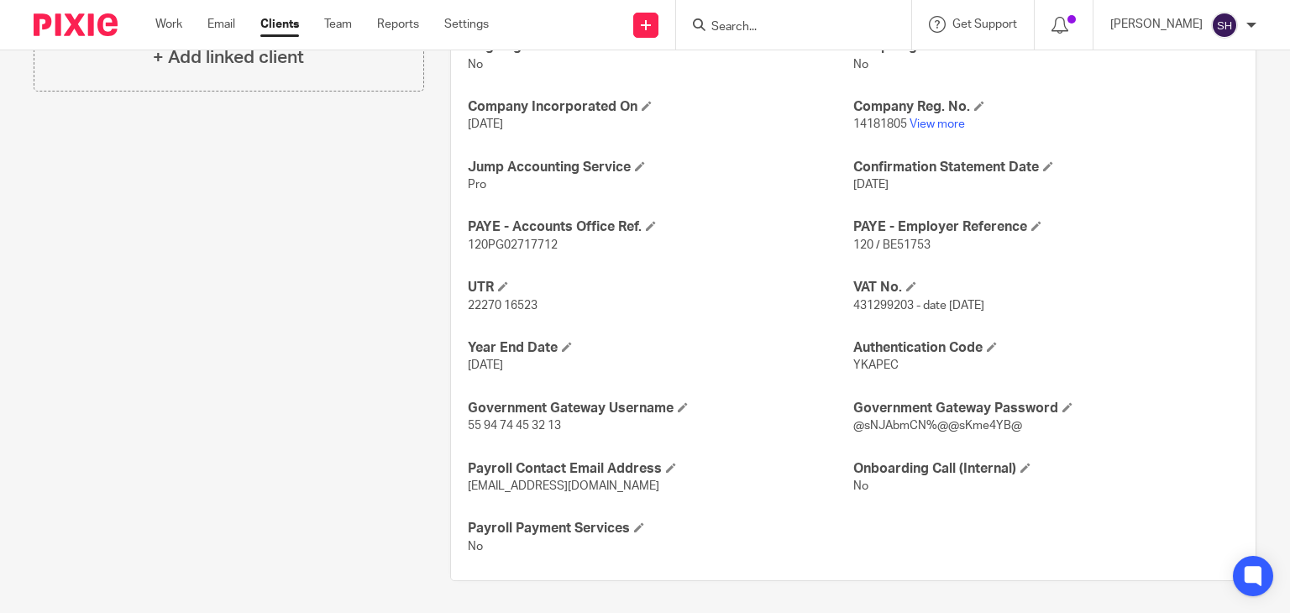
click at [1206, 208] on div "Ongoing CoSec Client No Jump Registered Address No Company Incorporated On 20 J…" at bounding box center [853, 297] width 804 height 568
click at [1206, 207] on div "Ongoing CoSec Client No Jump Registered Address No Company Incorporated On 20 J…" at bounding box center [853, 297] width 804 height 568
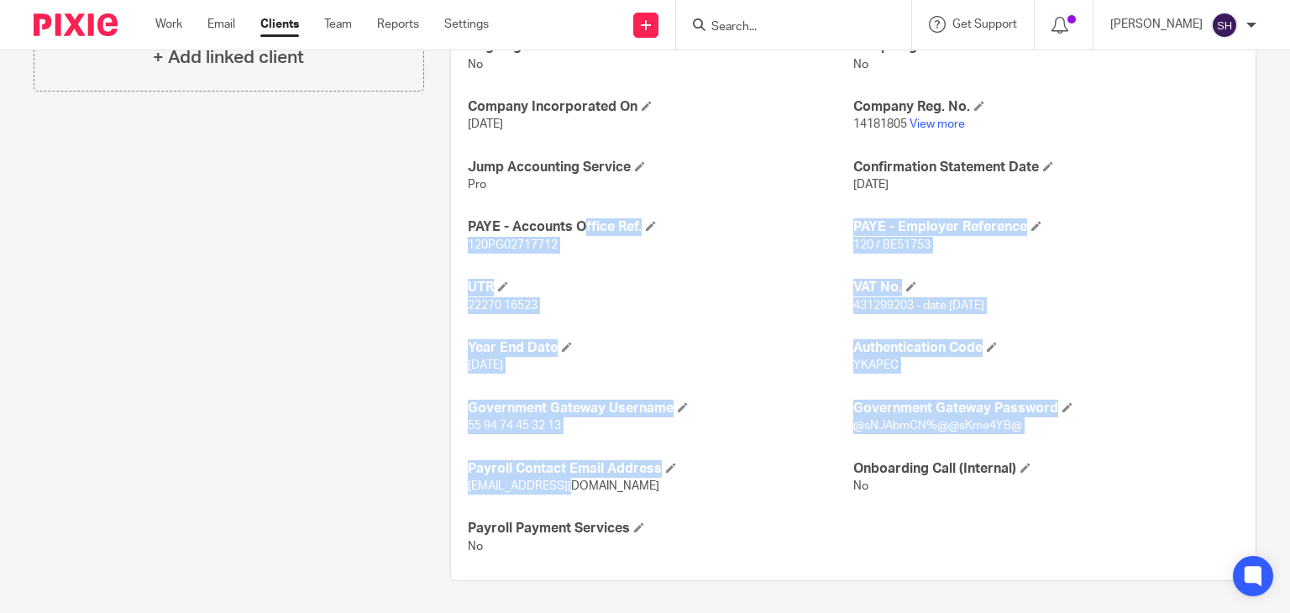
drag, startPoint x: 463, startPoint y: 217, endPoint x: 682, endPoint y: 492, distance: 350.8
click at [682, 492] on div "Ongoing CoSec Client No Jump Registered Address No Company Incorporated On 20 J…" at bounding box center [853, 297] width 804 height 568
copy div "PAYE - Accounts Office Ref. 120PG02717712 PAYE - Employer Reference 120 / BE517…"
click at [1149, 173] on div "Confirmation Statement Date 19 Jun 2026" at bounding box center [1045, 176] width 385 height 35
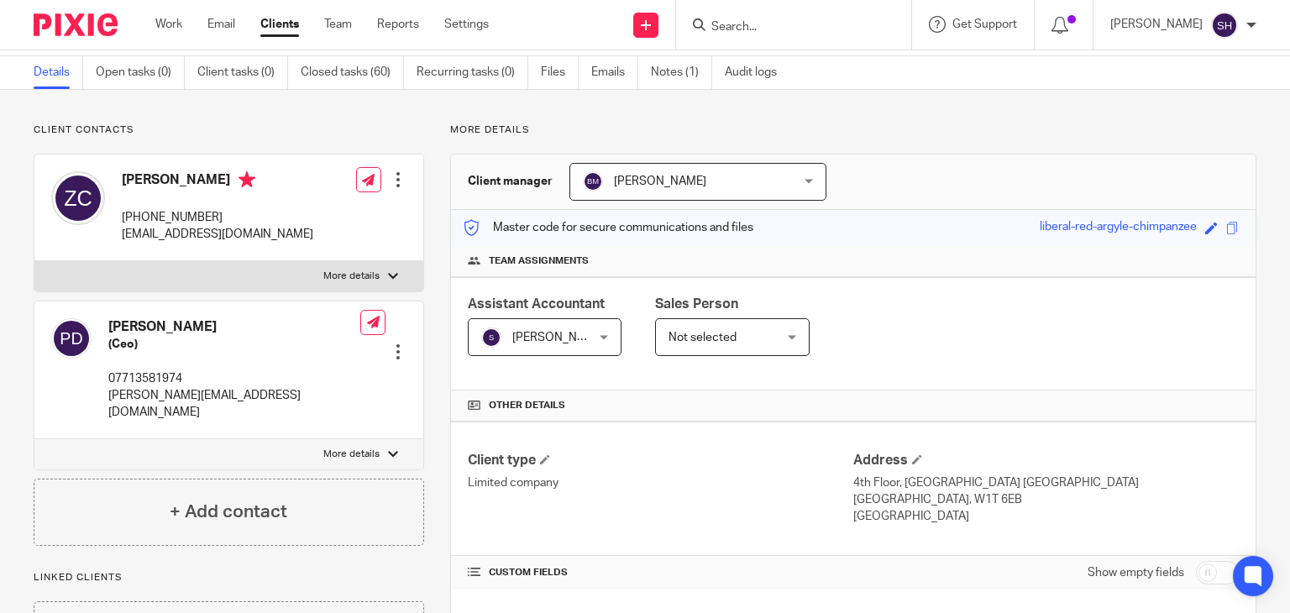
scroll to position [0, 0]
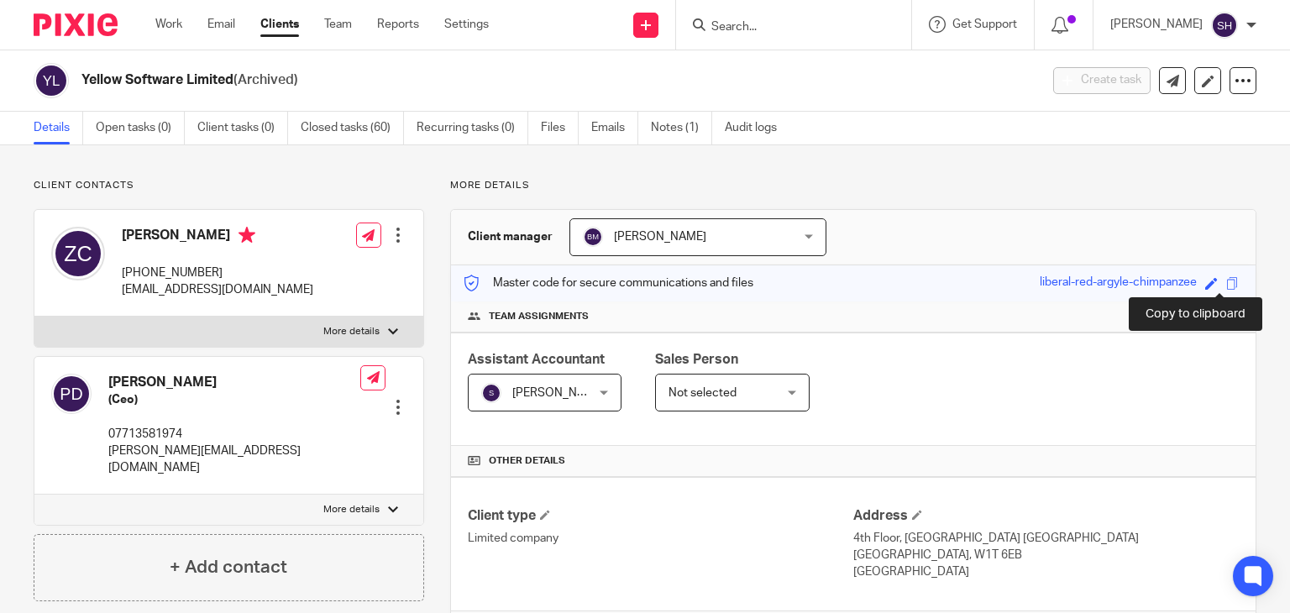
click at [1226, 280] on span at bounding box center [1232, 283] width 13 height 13
